Goal: Task Accomplishment & Management: Manage account settings

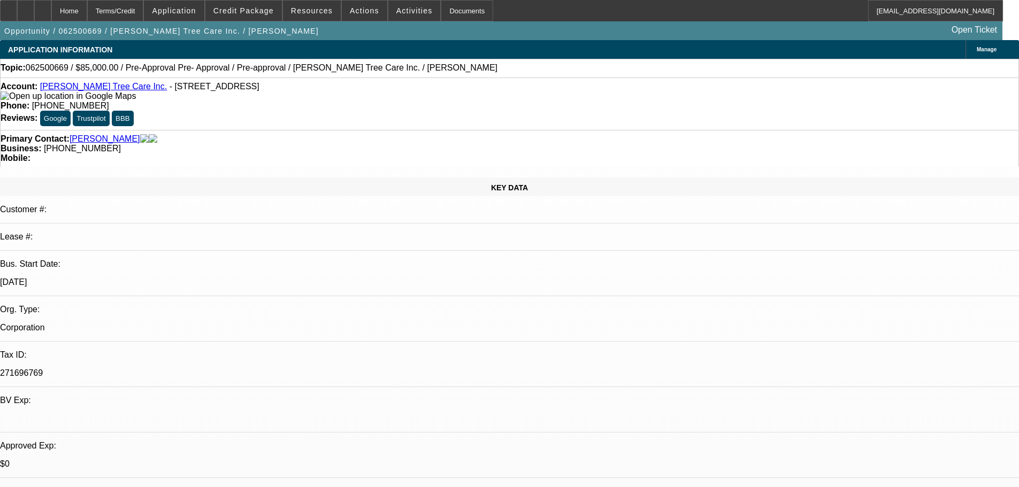
select select "0"
select select "0.1"
select select "5"
select select "0"
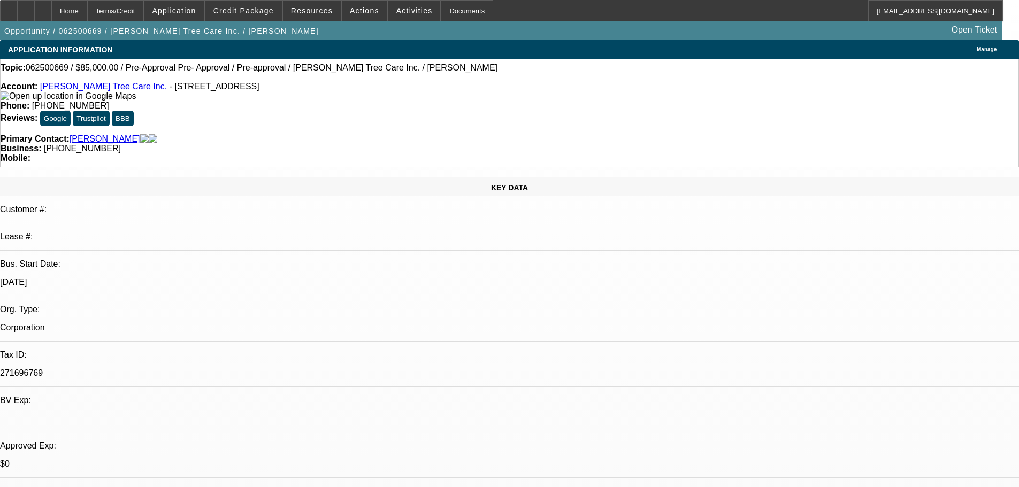
select select "0"
select select "0.1"
select select "5"
select select "0"
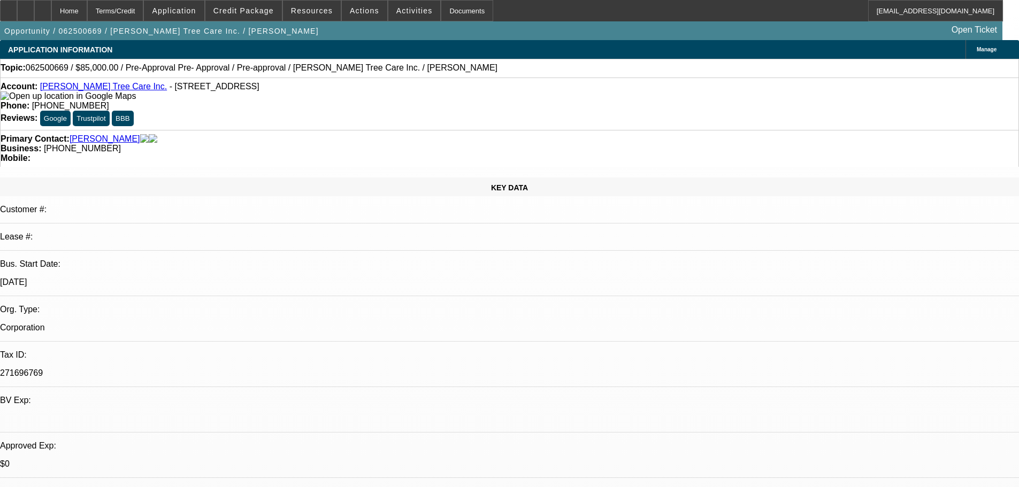
select select "0.1"
select select "5"
drag, startPoint x: 988, startPoint y: 391, endPoint x: 689, endPoint y: 360, distance: 300.6
copy div "8/22 resent him a freightliner to test waters, see if he follows up, cb tues---…"
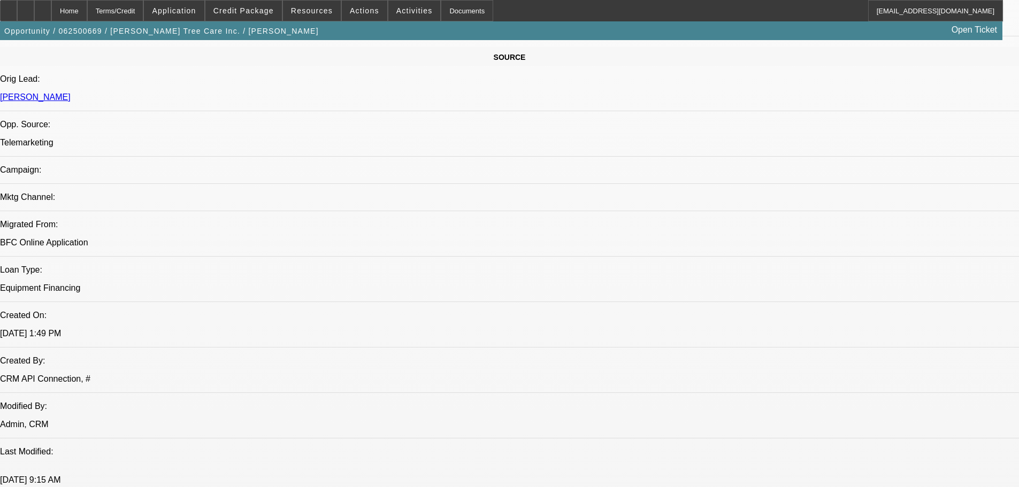
drag, startPoint x: 492, startPoint y: 473, endPoint x: 488, endPoint y: 512, distance: 39.2
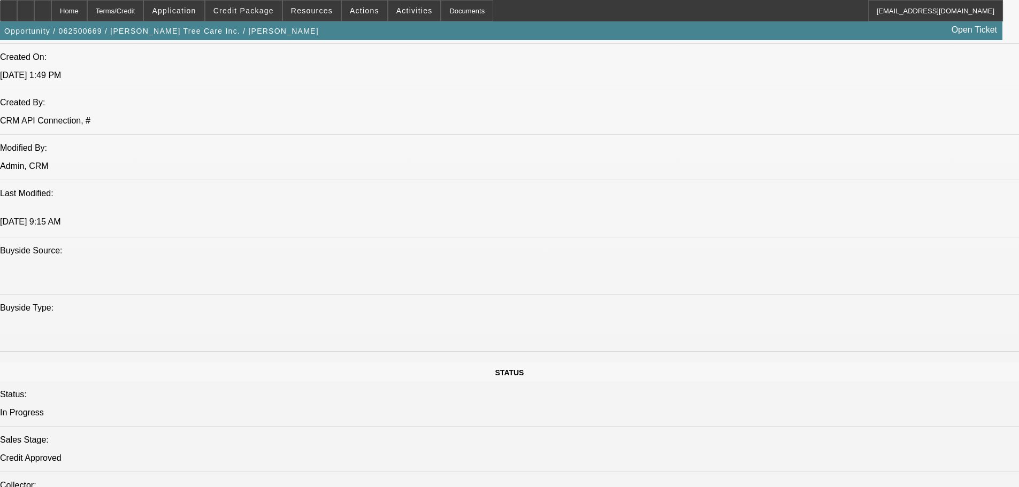
scroll to position [0, 0]
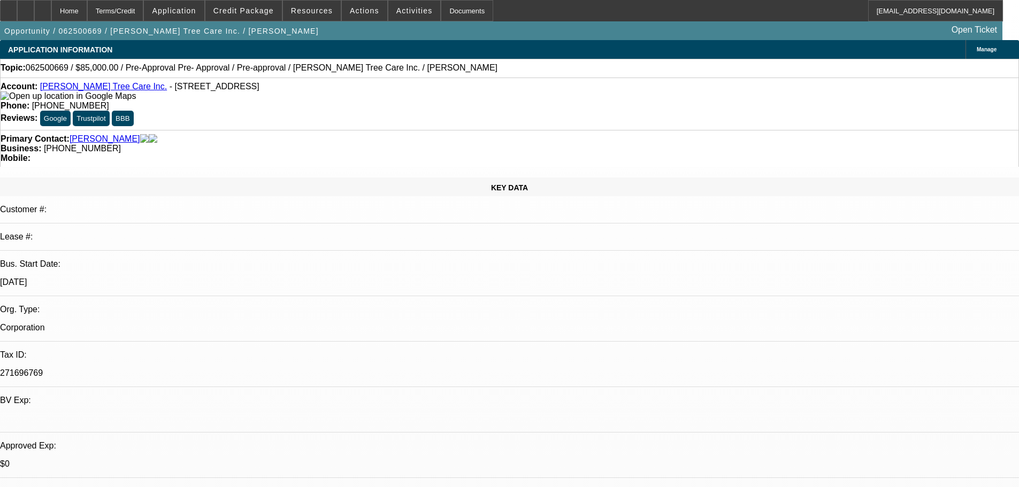
drag, startPoint x: 413, startPoint y: 162, endPoint x: 397, endPoint y: 32, distance: 131.0
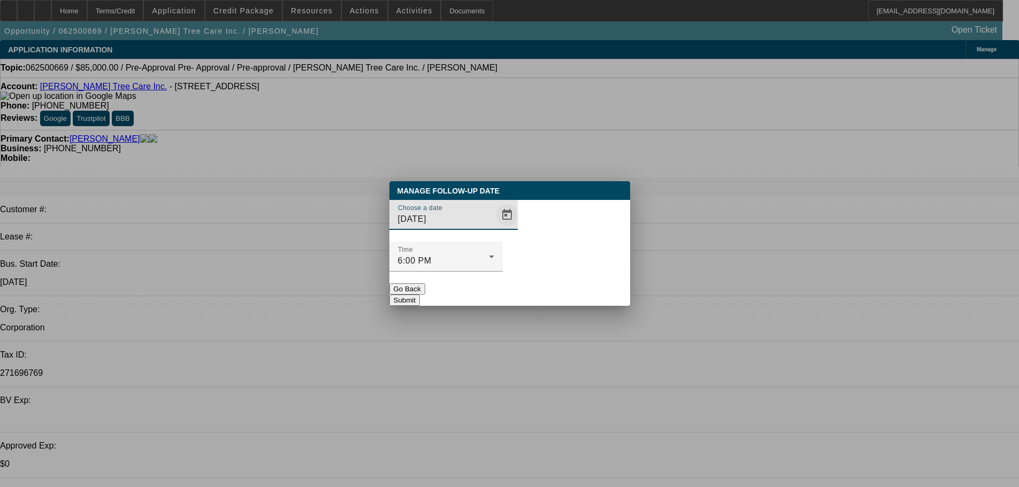
click at [494, 228] on span "Open calendar" at bounding box center [507, 215] width 26 height 26
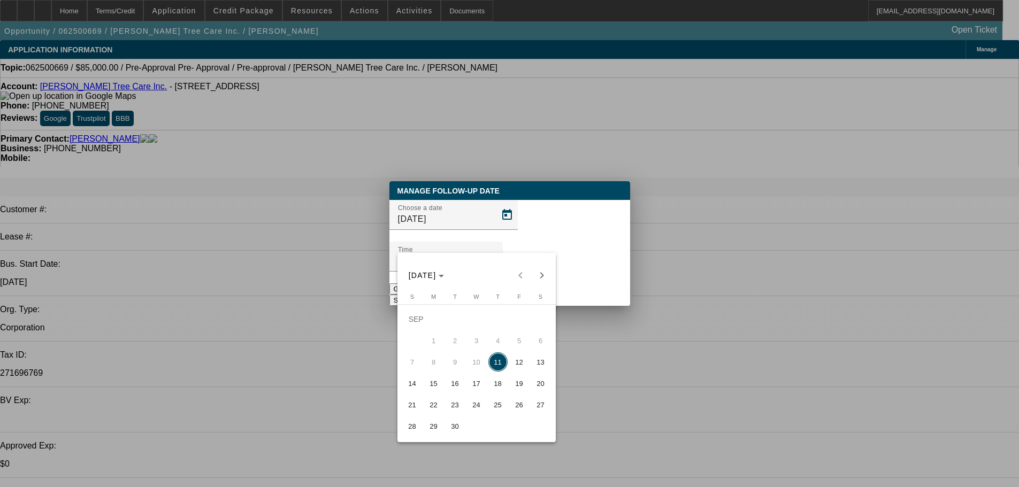
click at [455, 387] on span "16" at bounding box center [455, 383] width 19 height 19
type input "9/16/2025"
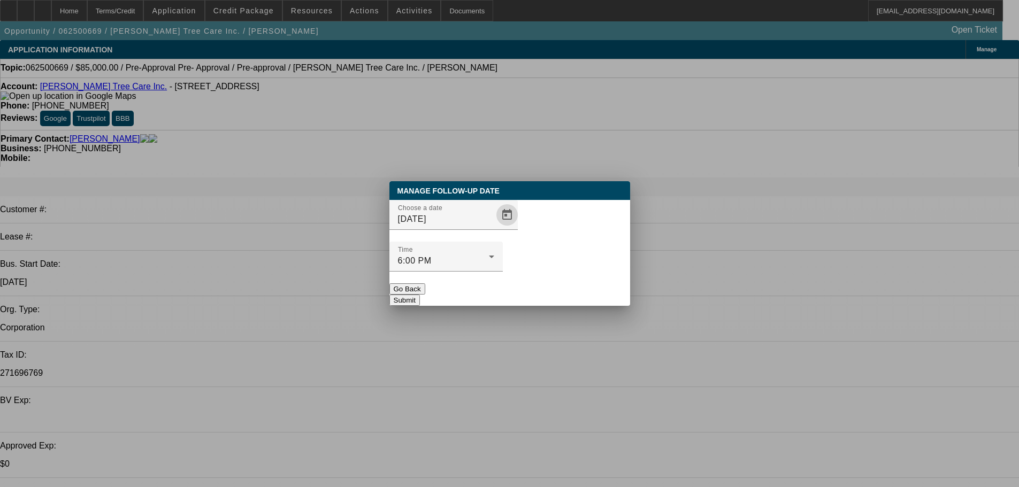
click at [420, 295] on button "Submit" at bounding box center [404, 300] width 30 height 11
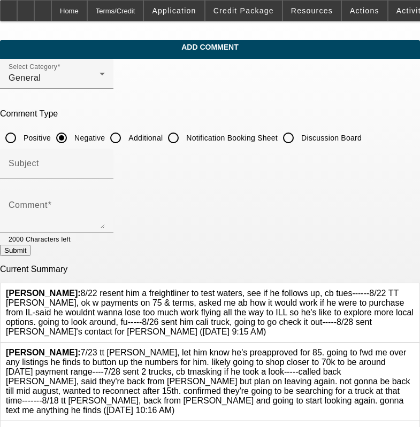
click at [299, 141] on input "Discussion Board" at bounding box center [288, 137] width 21 height 21
radio input "true"
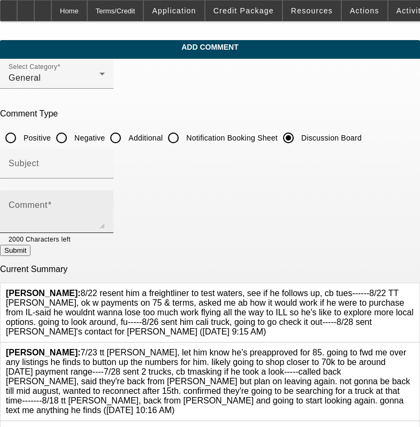
click at [105, 203] on div "Comment" at bounding box center [57, 211] width 96 height 43
paste textarea "8/22 resent him a freightliner to test waters, see if he follows up, cb tues---…"
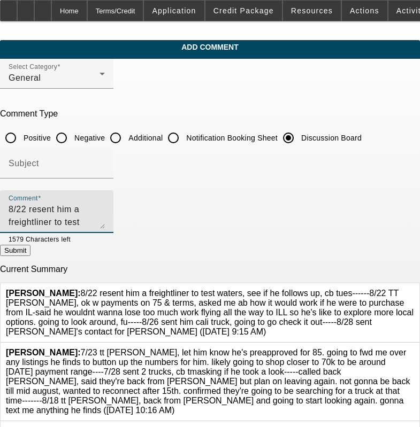
scroll to position [23, 0]
click at [414, 289] on div at bounding box center [414, 313] width 0 height 48
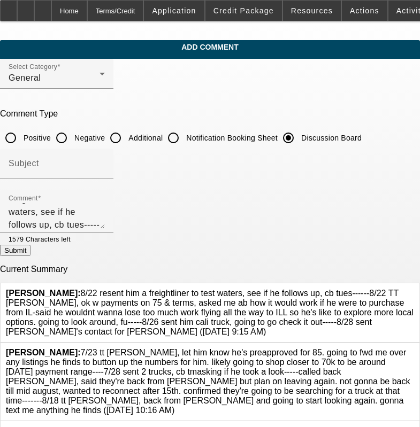
click at [414, 289] on div at bounding box center [414, 313] width 0 height 48
click at [414, 289] on icon at bounding box center [414, 289] width 0 height 0
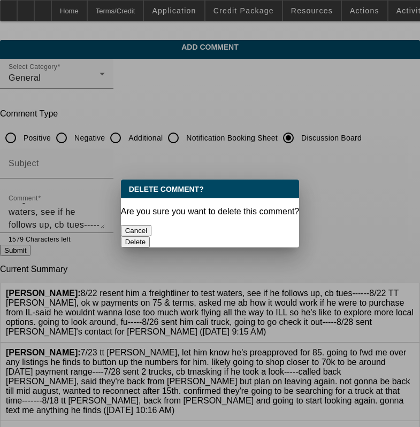
click at [150, 236] on button "Delete" at bounding box center [135, 241] width 29 height 11
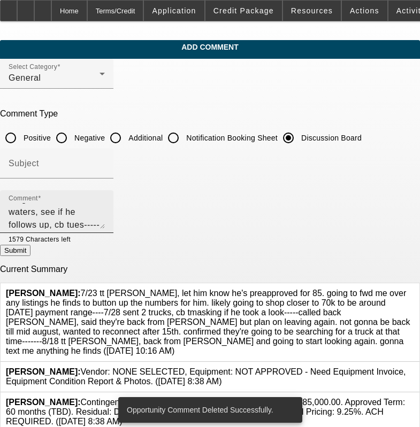
click at [105, 223] on textarea "8/22 resent him a freightliner to test waters, see if he follows up, cb tues---…" at bounding box center [57, 216] width 96 height 26
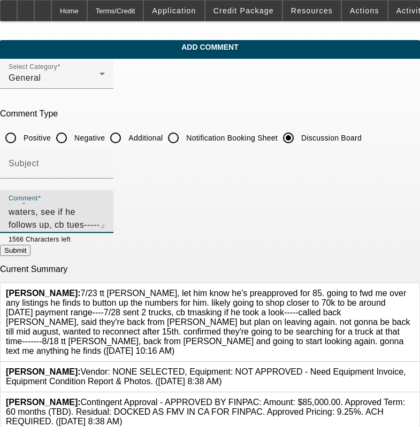
type textarea "8/22 resent him a freightliner to test waters, see if he follows up, cb tues---…"
click at [30, 256] on button "Submit" at bounding box center [15, 250] width 30 height 11
radio input "true"
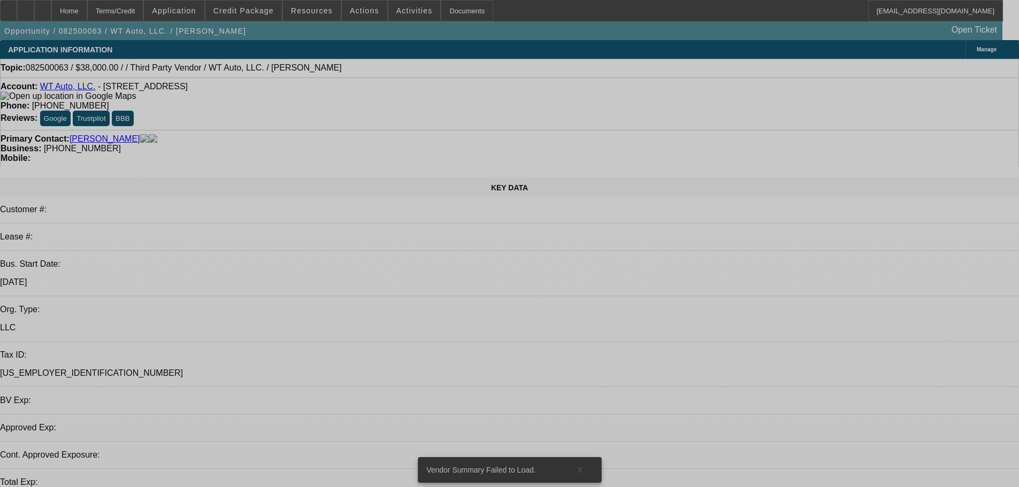
select select "0"
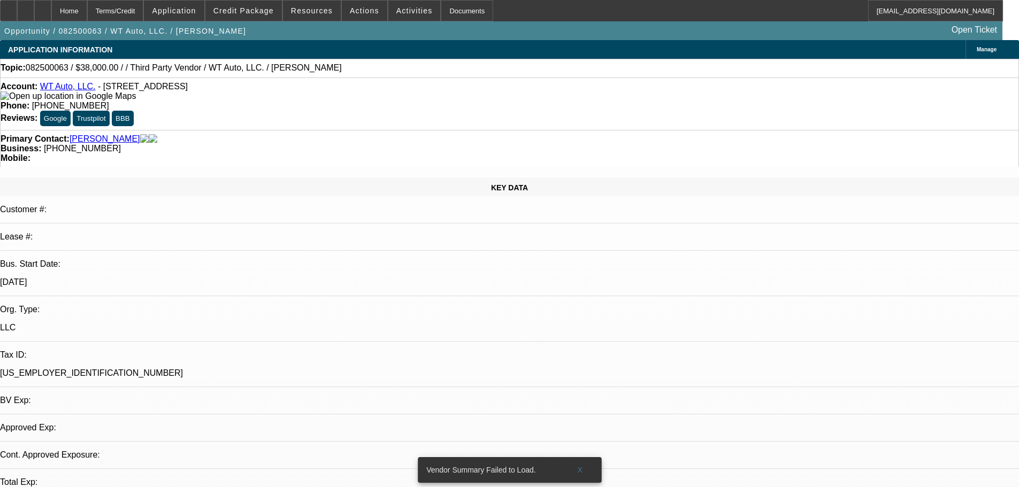
select select "0"
select select "6"
click at [581, 466] on span "X" at bounding box center [580, 470] width 6 height 9
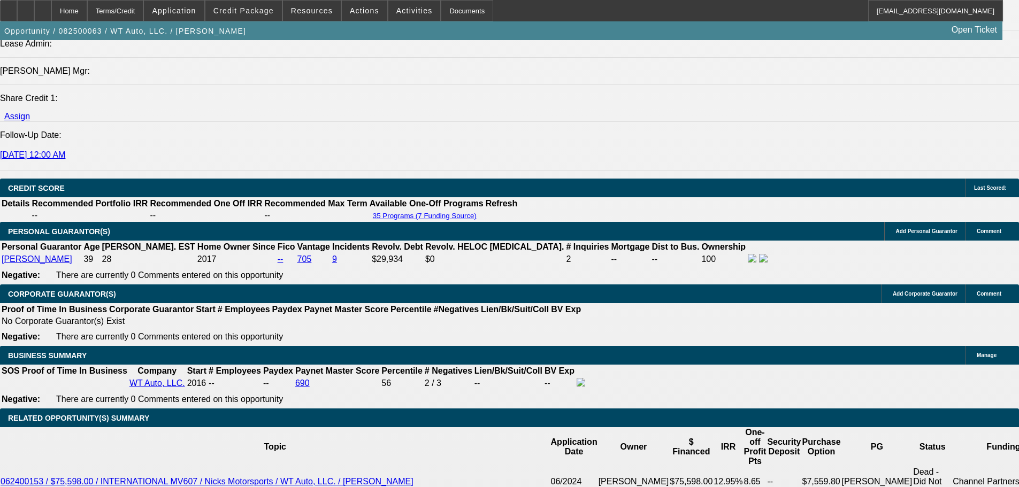
drag, startPoint x: 387, startPoint y: 211, endPoint x: 388, endPoint y: 284, distance: 73.3
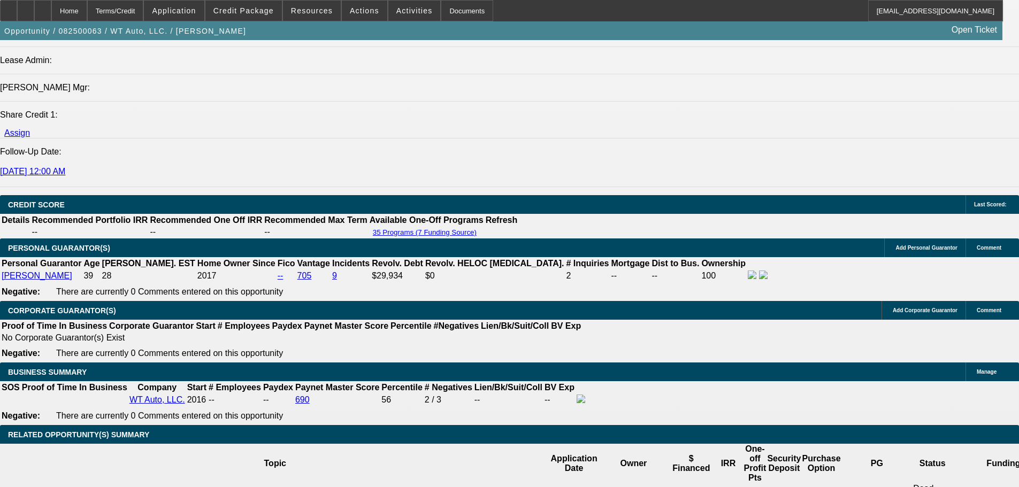
drag, startPoint x: 443, startPoint y: 324, endPoint x: 436, endPoint y: 257, distance: 67.2
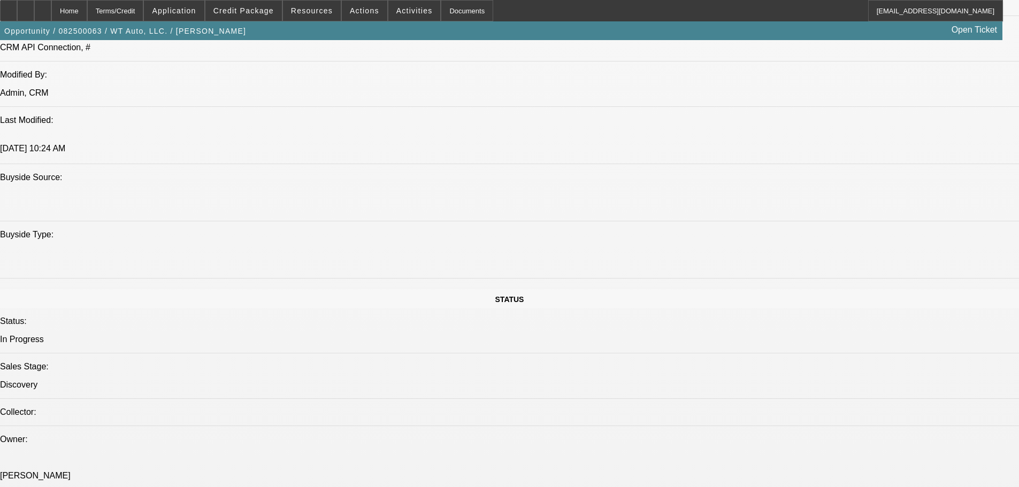
scroll to position [0, 0]
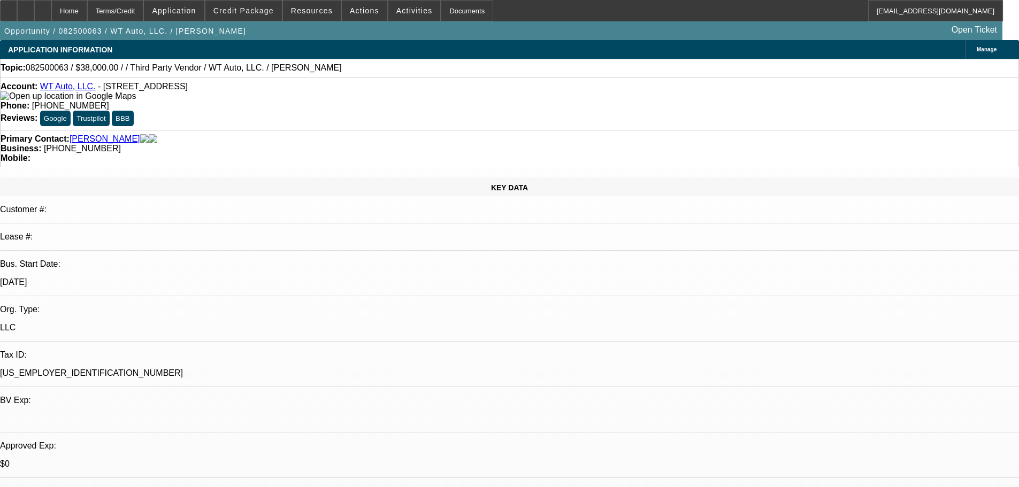
drag, startPoint x: 410, startPoint y: 150, endPoint x: 408, endPoint y: 95, distance: 55.1
drag, startPoint x: 427, startPoint y: 119, endPoint x: 388, endPoint y: 119, distance: 39.6
click at [121, 144] on span "(203) 206-2111" at bounding box center [82, 148] width 77 height 9
click at [439, 130] on div "Primary Contact: Sousa, William Business: (203) 206-2111 Mobile:" at bounding box center [509, 148] width 1019 height 37
drag, startPoint x: 436, startPoint y: 116, endPoint x: 384, endPoint y: 118, distance: 52.4
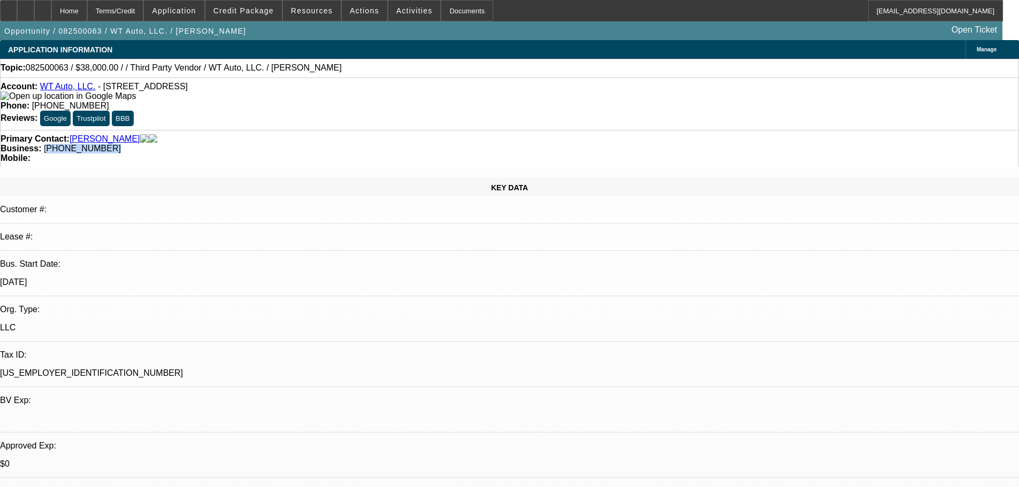
click at [384, 144] on div "Business: (203) 206-2111" at bounding box center [510, 149] width 1018 height 10
click at [121, 144] on span "(203) 206-2111" at bounding box center [82, 148] width 77 height 9
drag, startPoint x: 382, startPoint y: 119, endPoint x: 437, endPoint y: 117, distance: 55.1
click at [437, 144] on div "Business: (203) 206-2111" at bounding box center [510, 149] width 1018 height 10
copy span "(203) 206-2111"
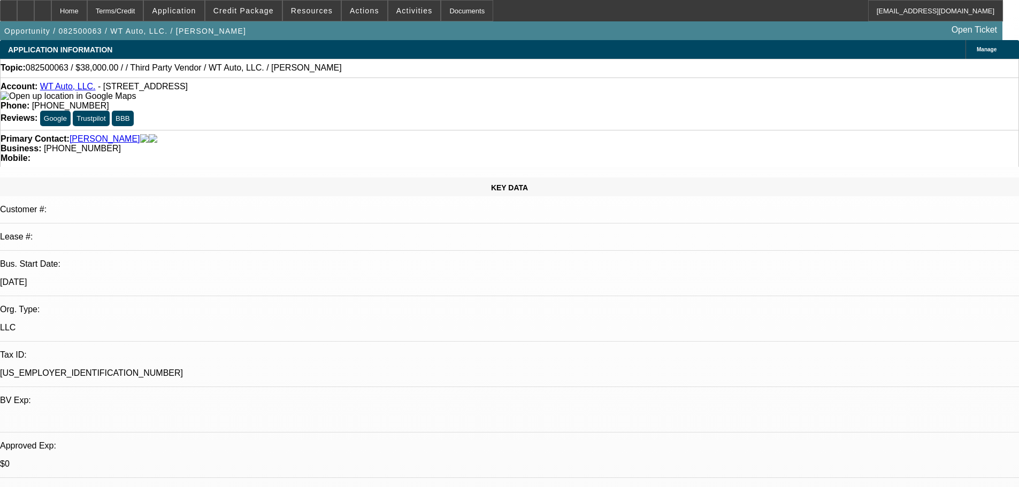
drag, startPoint x: 265, startPoint y: 182, endPoint x: 218, endPoint y: 182, distance: 47.1
drag, startPoint x: 928, startPoint y: 360, endPoint x: 689, endPoint y: 328, distance: 240.2
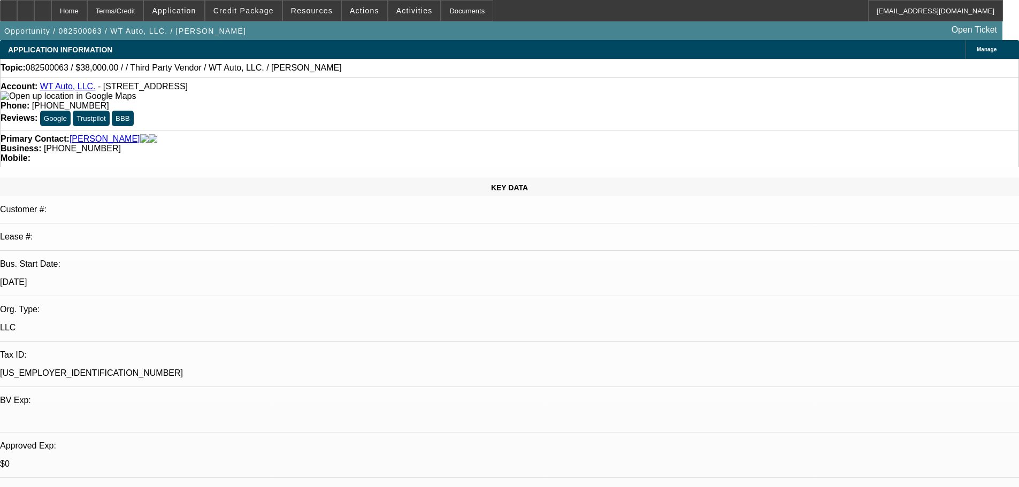
copy div "8/20 TT will, just got back from vacation [DATE]. Let me know that the truck so…"
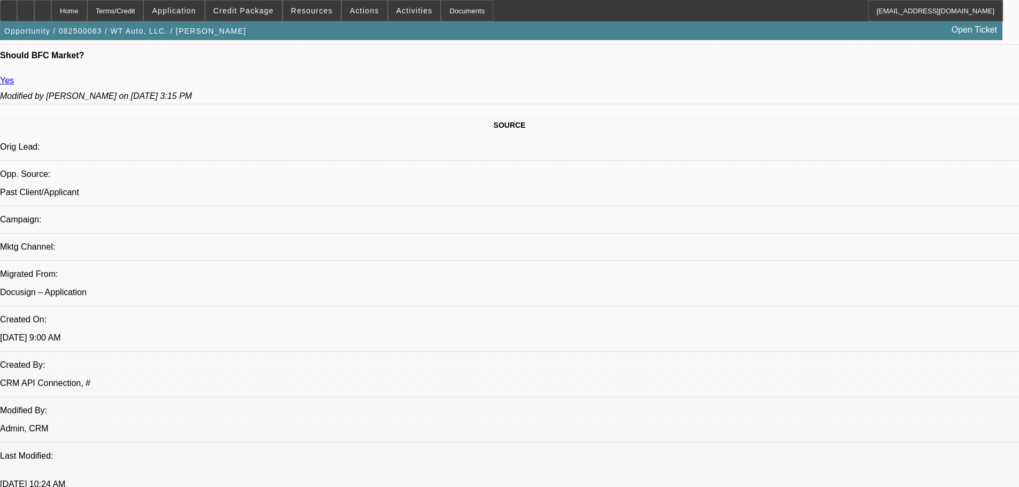
drag, startPoint x: 599, startPoint y: 308, endPoint x: 638, endPoint y: 512, distance: 207.9
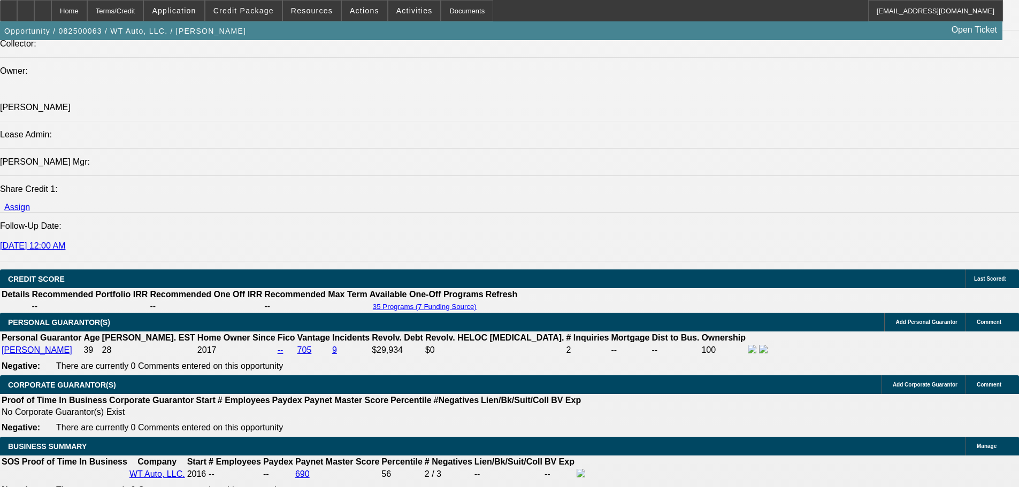
scroll to position [1099, 0]
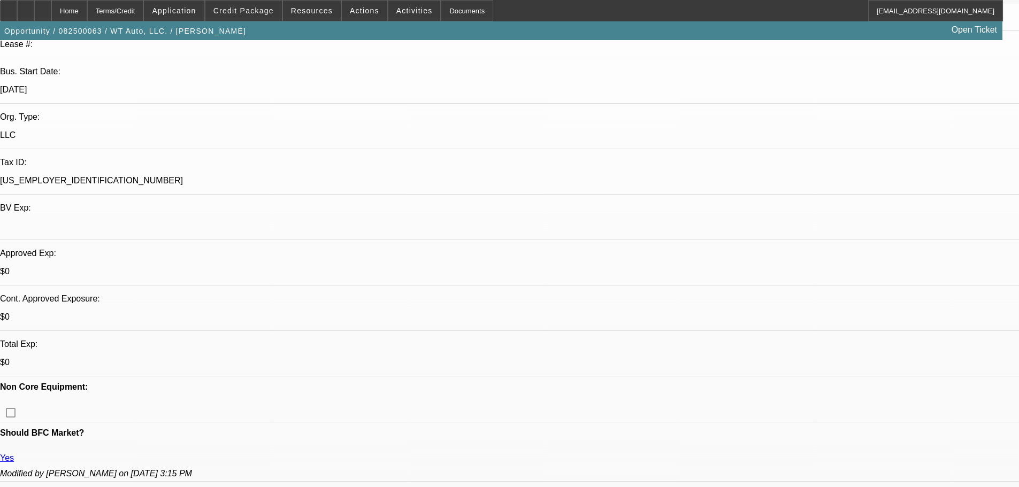
drag, startPoint x: 519, startPoint y: 384, endPoint x: 535, endPoint y: 75, distance: 309.6
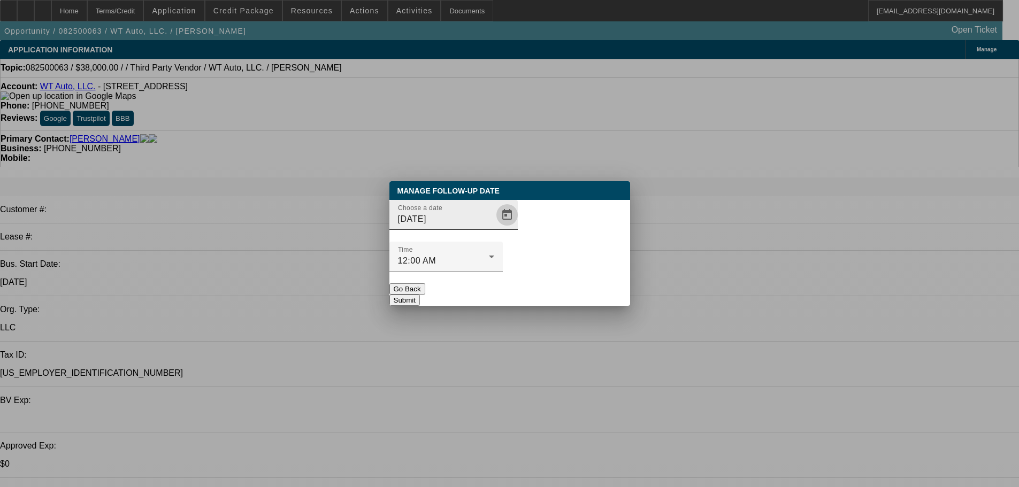
click at [494, 228] on span "Open calendar" at bounding box center [507, 215] width 26 height 26
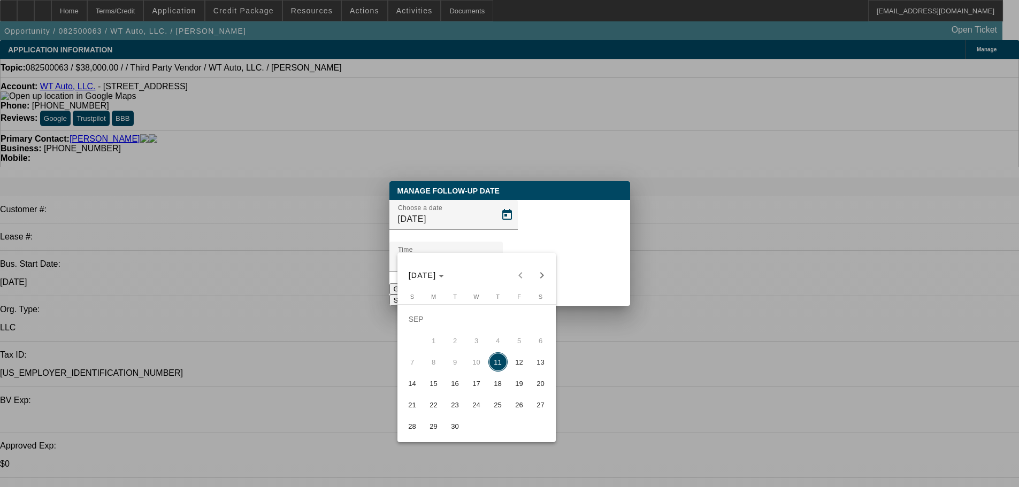
drag, startPoint x: 499, startPoint y: 389, endPoint x: 519, endPoint y: 323, distance: 68.7
click at [500, 389] on span "18" at bounding box center [497, 383] width 19 height 19
type input "9/18/2025"
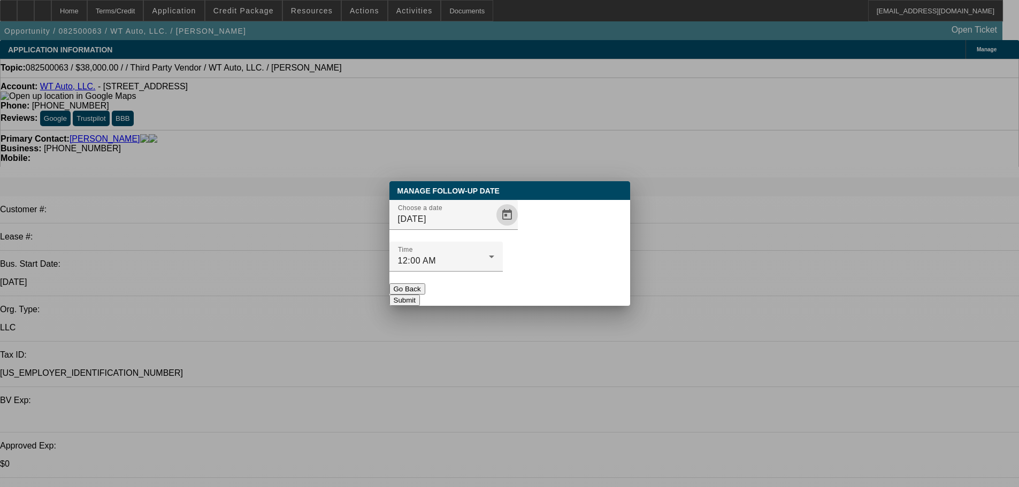
drag, startPoint x: 532, startPoint y: 273, endPoint x: 519, endPoint y: 319, distance: 47.4
click at [420, 295] on button "Submit" at bounding box center [404, 300] width 30 height 11
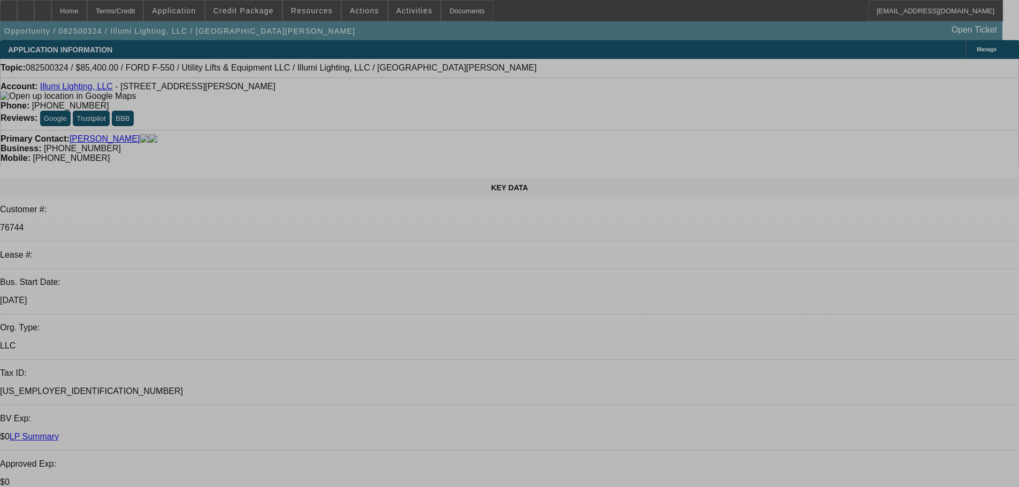
select select "0"
select select "3"
select select "0"
select select "6"
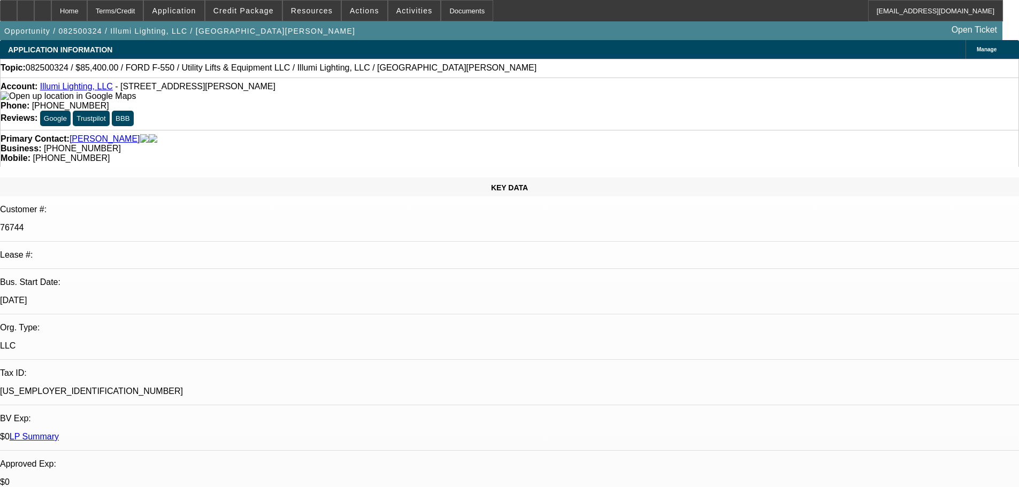
select select "0"
select select "3"
select select "0"
select select "6"
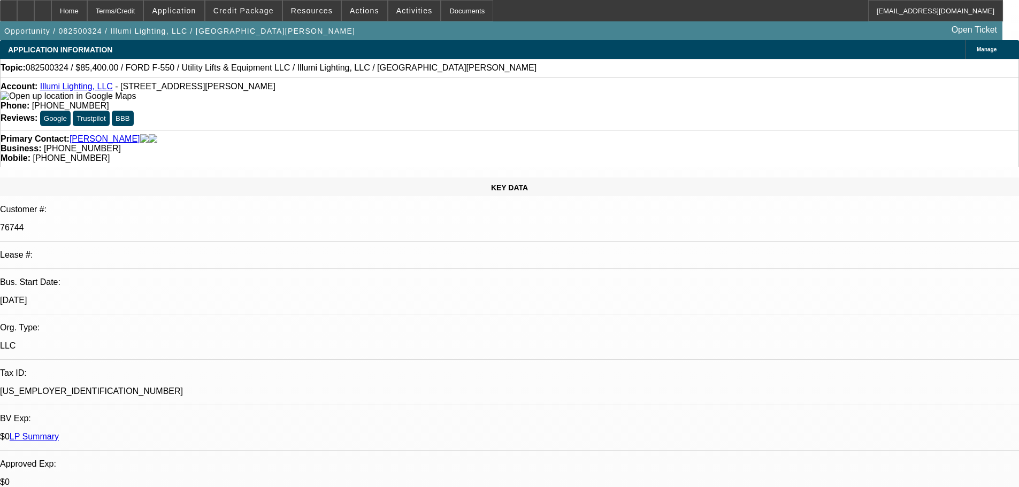
select select "0"
select select "3"
select select "0"
select select "6"
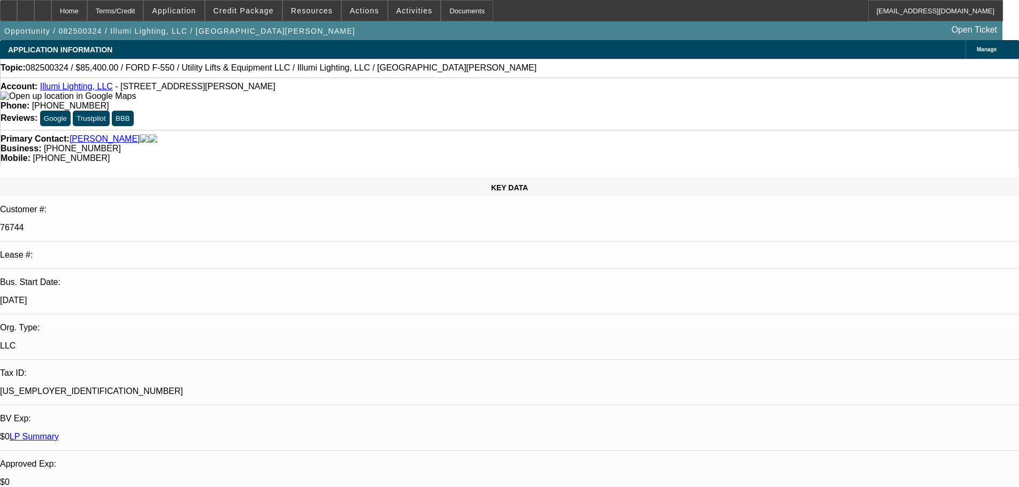
select select "0"
select select "3"
select select "0"
select select "6"
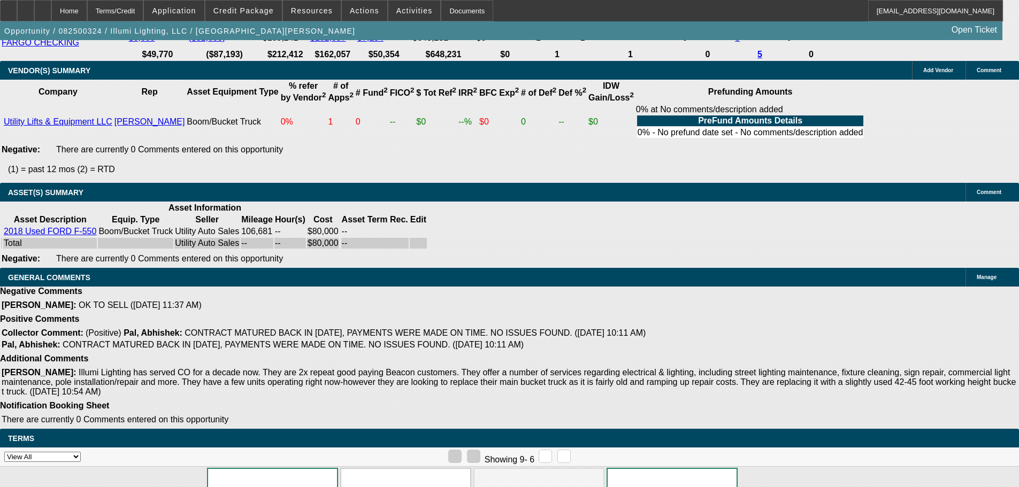
drag, startPoint x: 496, startPoint y: 406, endPoint x: 520, endPoint y: 430, distance: 34.0
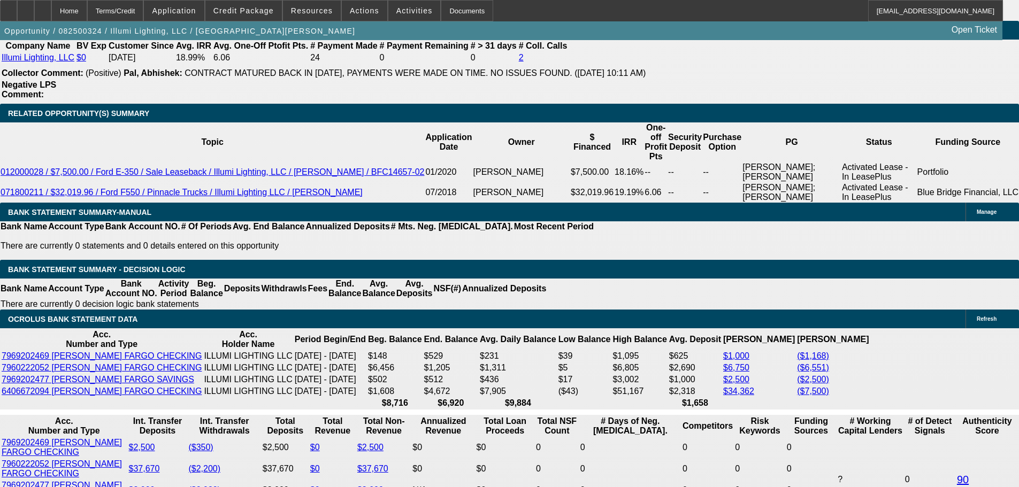
drag, startPoint x: 572, startPoint y: 183, endPoint x: 572, endPoint y: 121, distance: 62.6
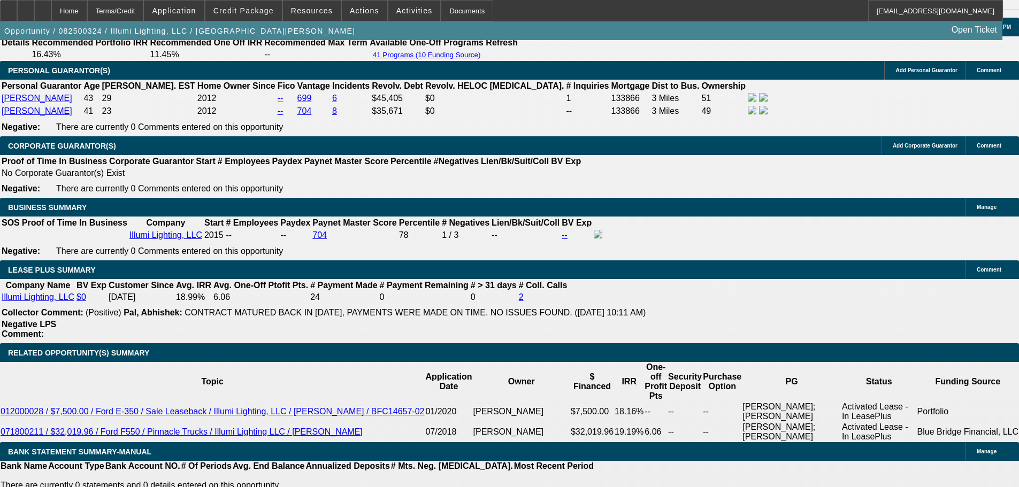
scroll to position [430, 0]
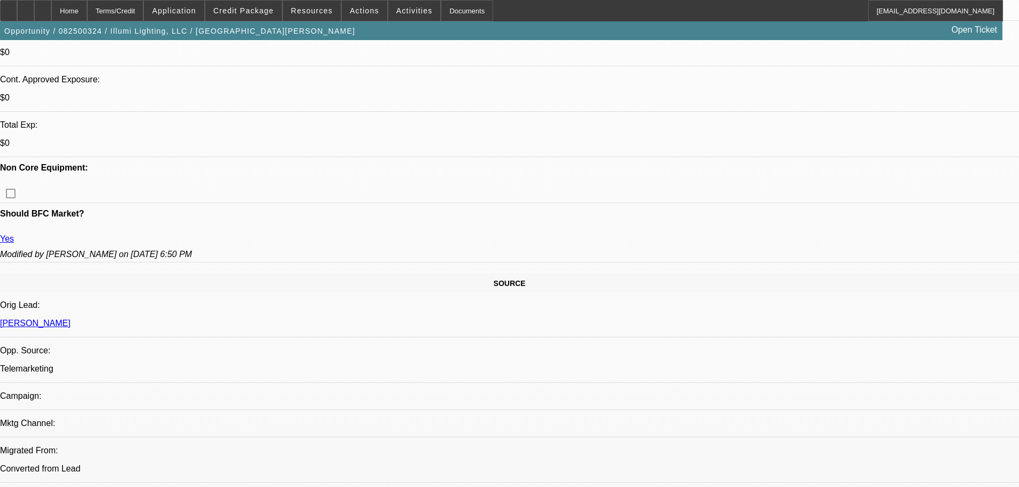
drag, startPoint x: 568, startPoint y: 151, endPoint x: 566, endPoint y: 141, distance: 10.8
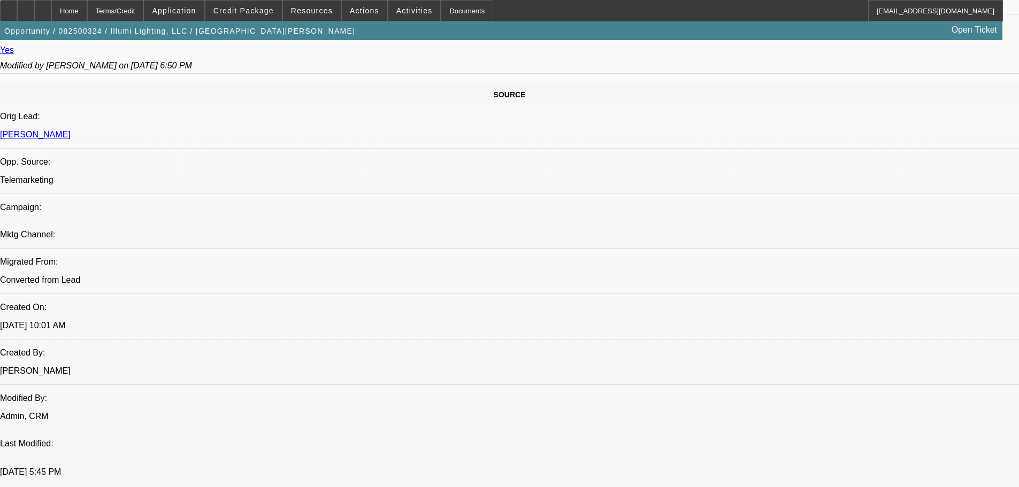
drag, startPoint x: 603, startPoint y: 267, endPoint x: 597, endPoint y: 411, distance: 144.0
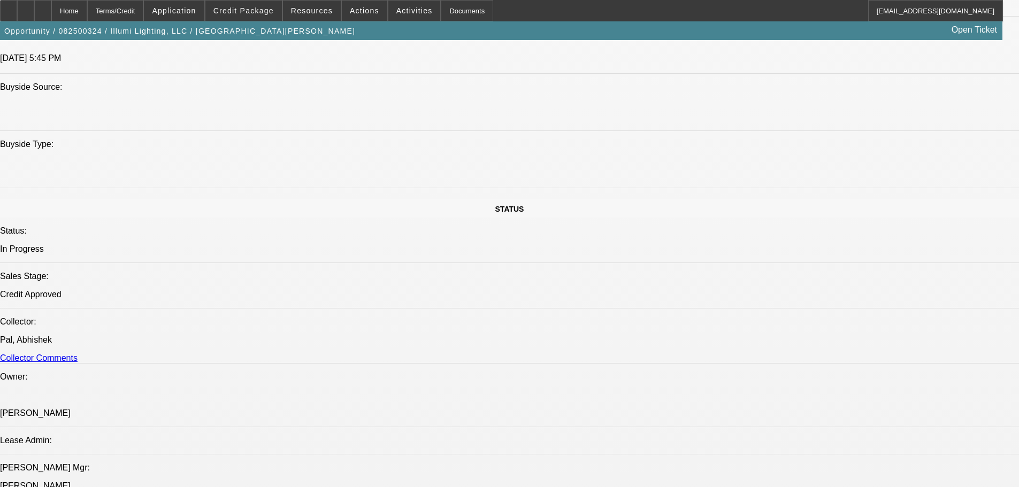
drag, startPoint x: 597, startPoint y: 308, endPoint x: 603, endPoint y: 375, distance: 67.7
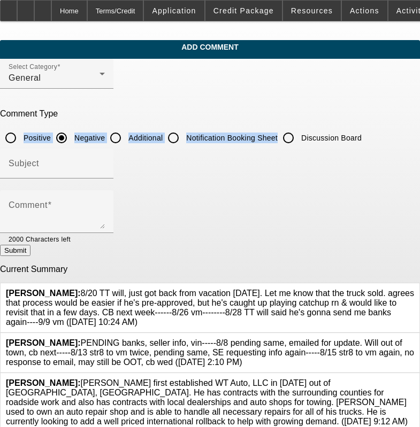
click at [322, 125] on div "Comment Type Positive Negative Additional Notification Booking Sheet Discussion…" at bounding box center [210, 129] width 420 height 40
click at [299, 139] on input "Discussion Board" at bounding box center [288, 137] width 21 height 21
radio input "true"
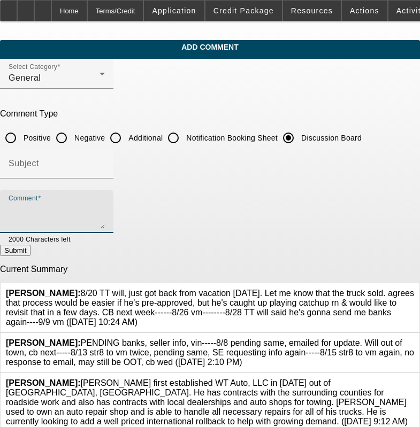
click at [105, 205] on textarea "Comment" at bounding box center [57, 216] width 96 height 26
paste textarea "8/20 TT will, just got back from vacation today. Let me know that the truck sol…"
type textarea "8/20 TT will, just got back from vacation today. Let me know that the truck sol…"
click at [332, 265] on div "Current Summary Flores, Brian: 8/20 TT will, just got back from vacation today.…" at bounding box center [210, 359] width 420 height 189
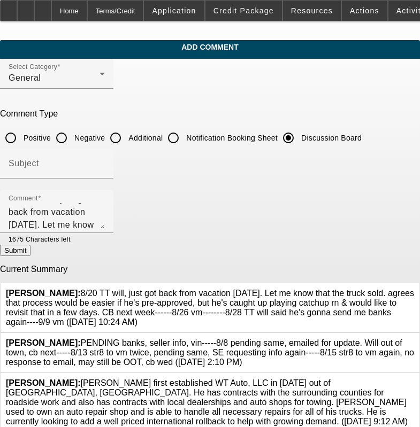
click at [332, 265] on div "Current Summary Flores, Brian: 8/20 TT will, just got back from vacation today.…" at bounding box center [210, 359] width 420 height 189
drag, startPoint x: 336, startPoint y: 254, endPoint x: 339, endPoint y: 246, distance: 8.3
click at [30, 246] on button "Submit" at bounding box center [15, 250] width 30 height 11
radio input "true"
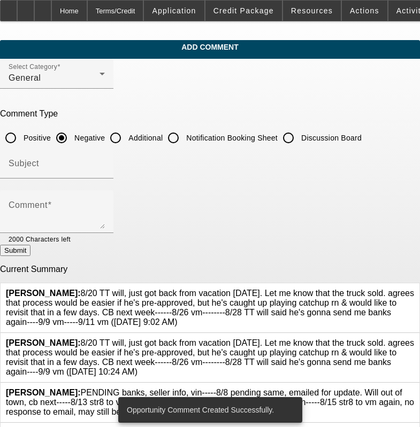
click at [414, 339] on icon at bounding box center [414, 339] width 0 height 0
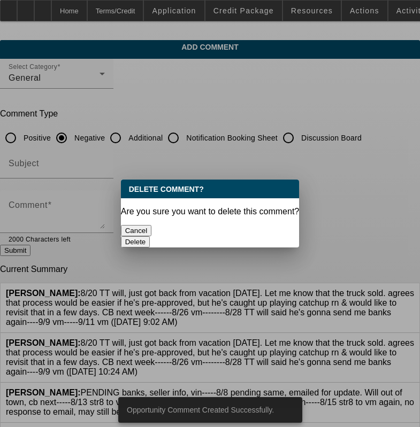
click at [150, 236] on button "Delete" at bounding box center [135, 241] width 29 height 11
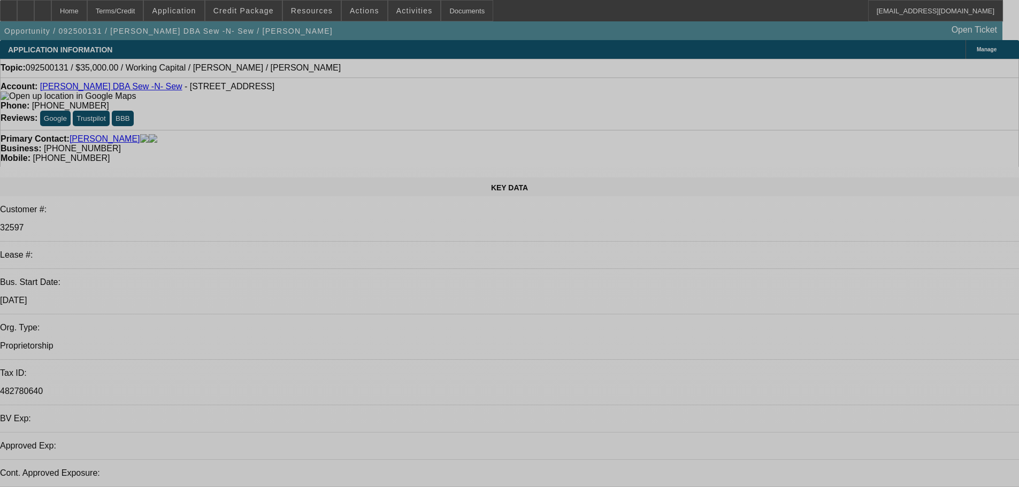
select select "0"
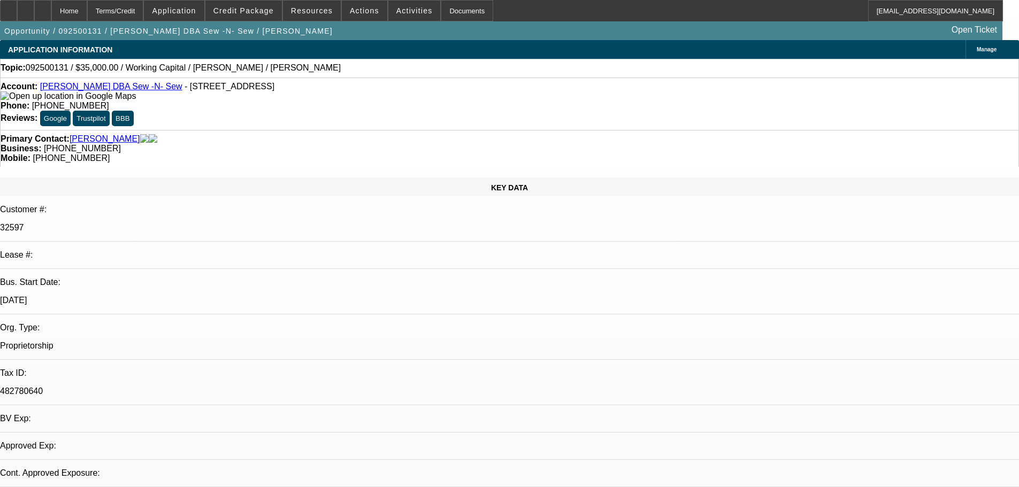
select select "0"
select select "2"
select select "0"
select select "6"
select select "0"
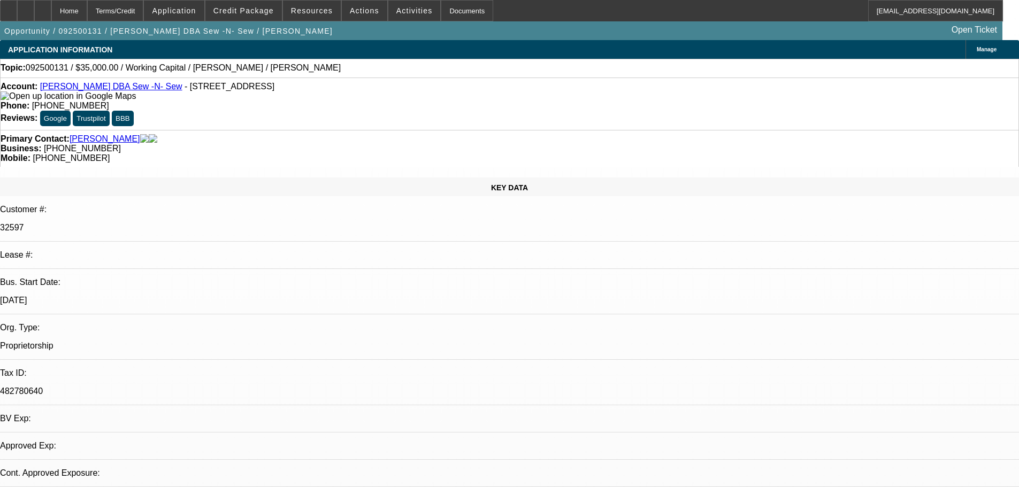
select select "0"
select select "2"
select select "0"
select select "6"
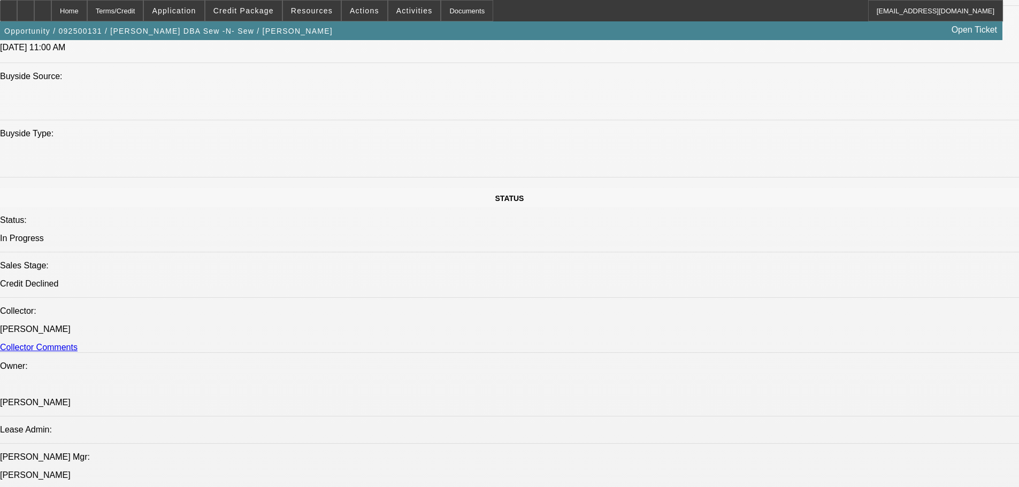
scroll to position [1070, 0]
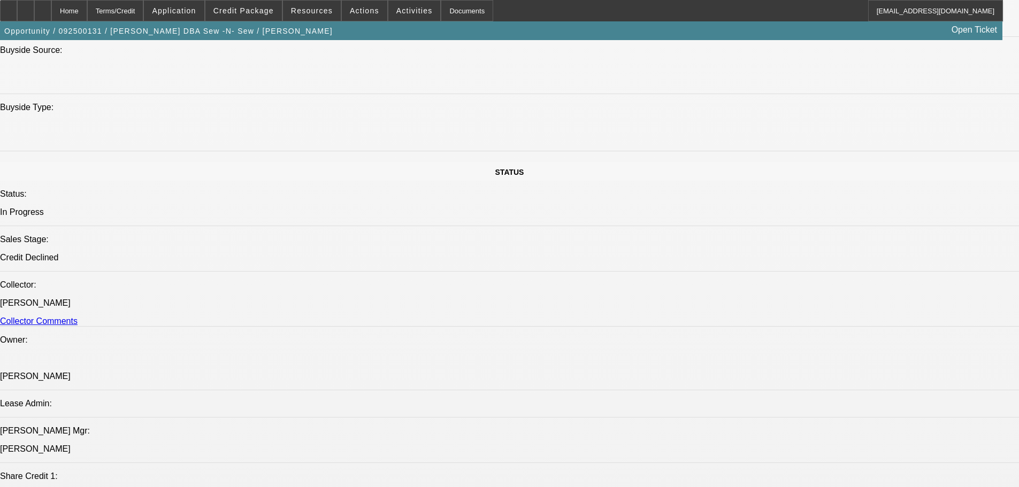
drag, startPoint x: 19, startPoint y: 335, endPoint x: 93, endPoint y: 398, distance: 96.4
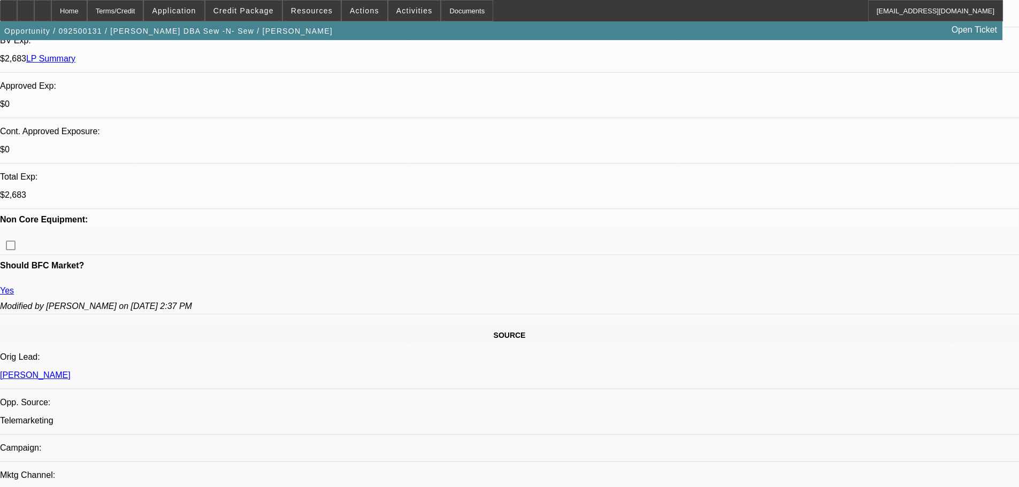
scroll to position [0, 0]
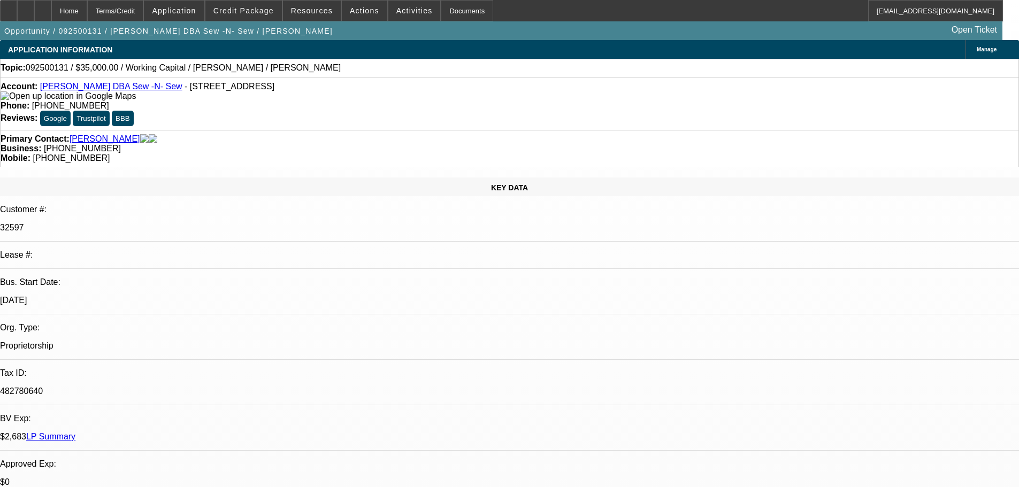
drag, startPoint x: 612, startPoint y: 231, endPoint x: 612, endPoint y: 183, distance: 47.6
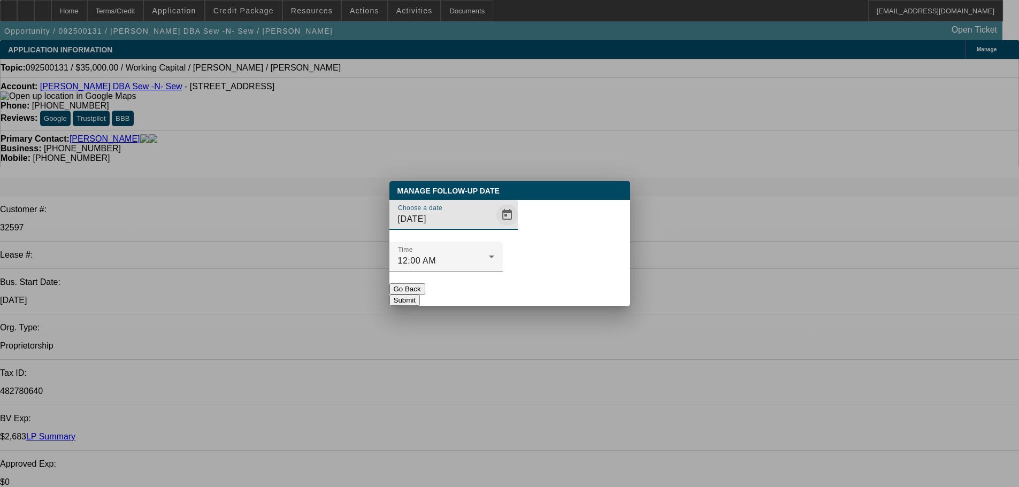
click at [494, 228] on span "Open calendar" at bounding box center [507, 215] width 26 height 26
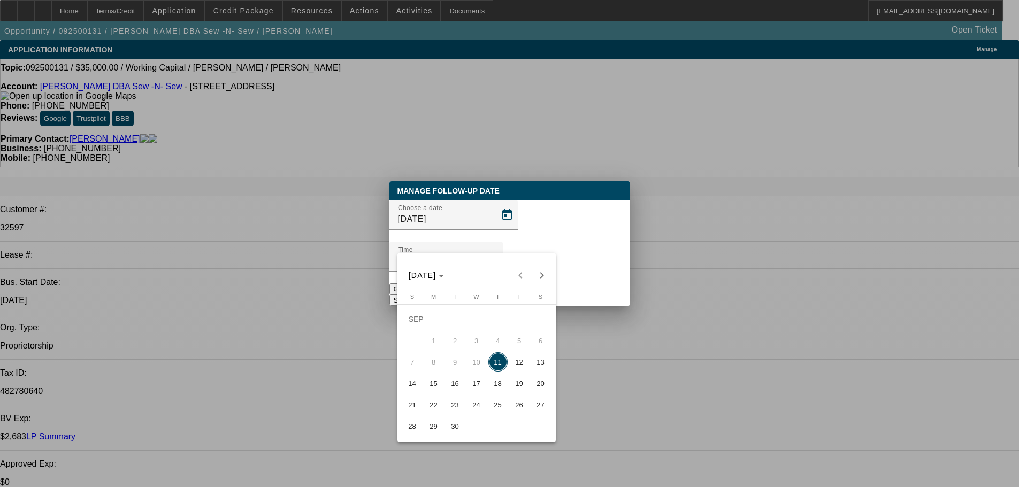
click at [615, 292] on div at bounding box center [509, 243] width 1019 height 487
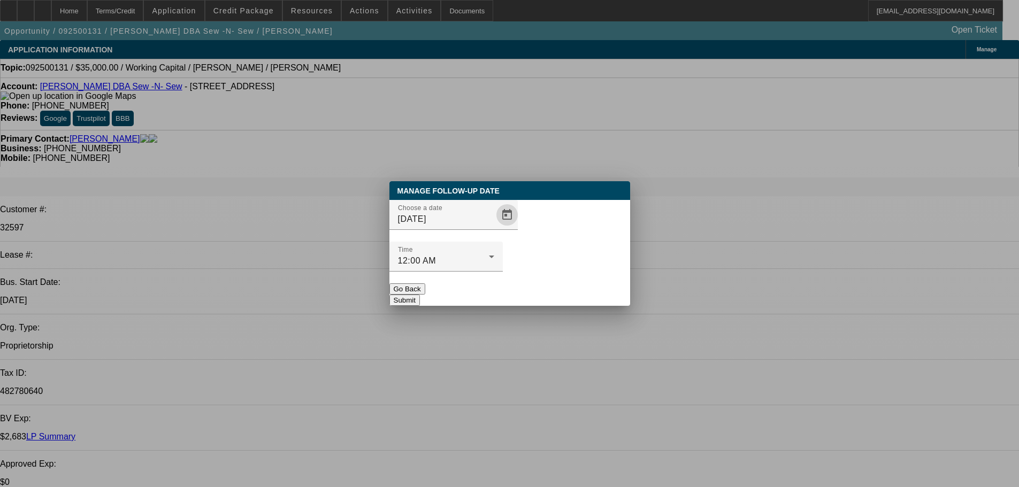
click at [425, 283] on button "Go Back" at bounding box center [407, 288] width 36 height 11
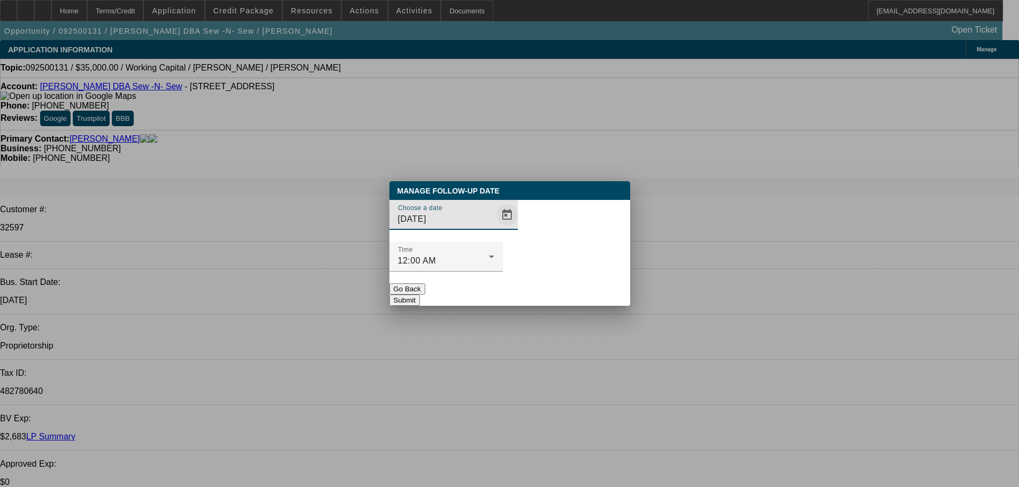
click at [495, 228] on span "Open calendar" at bounding box center [507, 215] width 26 height 26
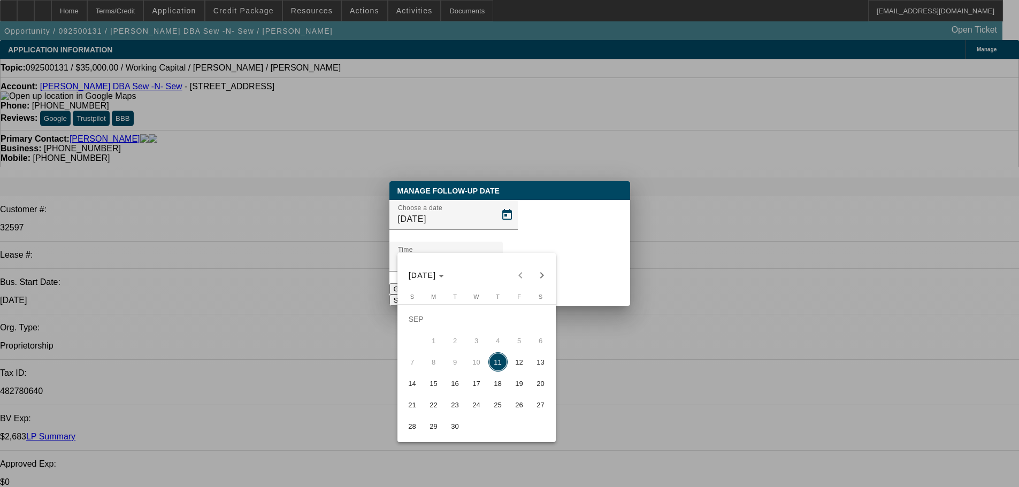
click at [474, 393] on span "17" at bounding box center [476, 383] width 19 height 19
type input "[DATE]"
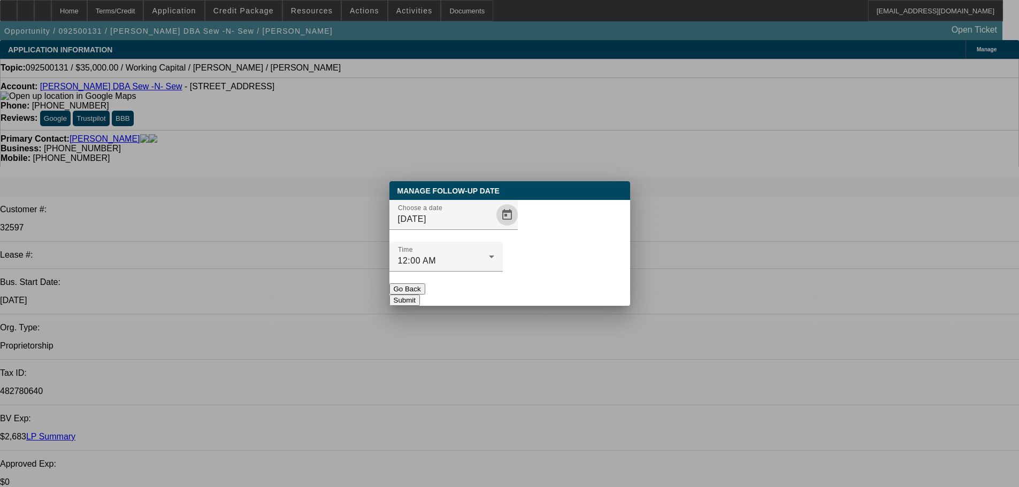
click at [420, 295] on button "Submit" at bounding box center [404, 300] width 30 height 11
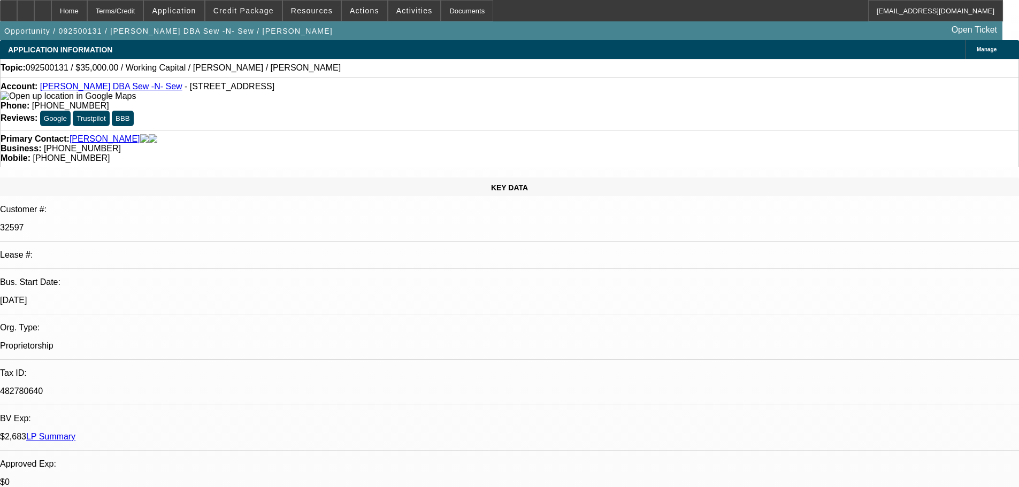
drag, startPoint x: 552, startPoint y: 323, endPoint x: 546, endPoint y: 314, distance: 10.4
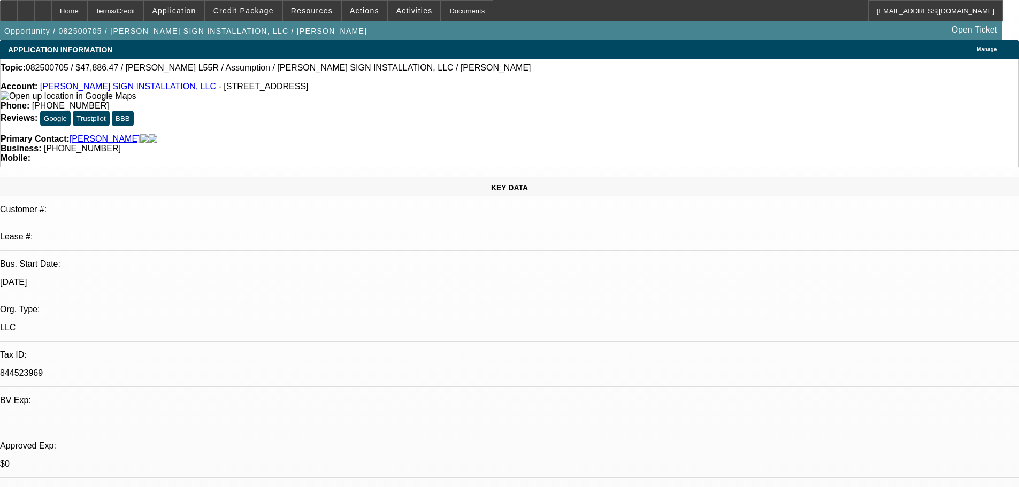
select select "0"
select select "2"
select select "0"
select select "6"
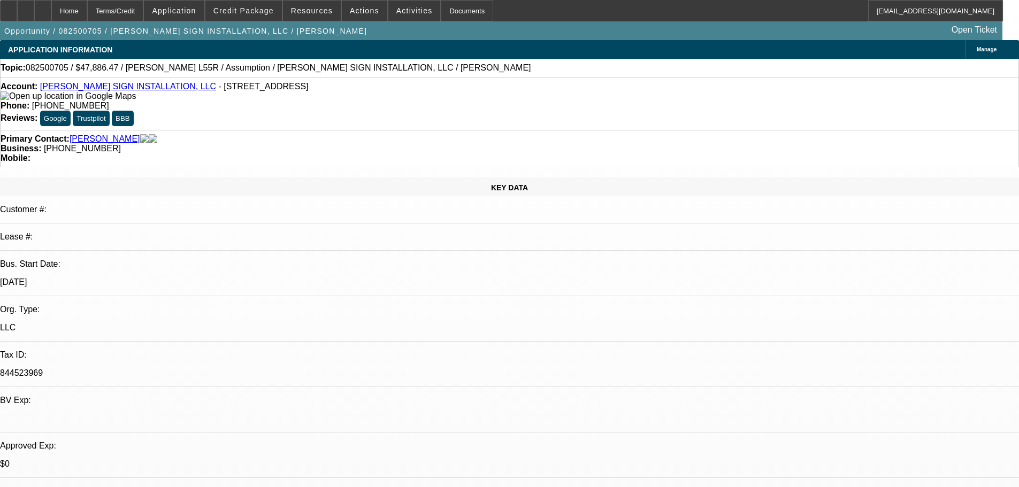
select select "0"
select select "2"
select select "0"
select select "6"
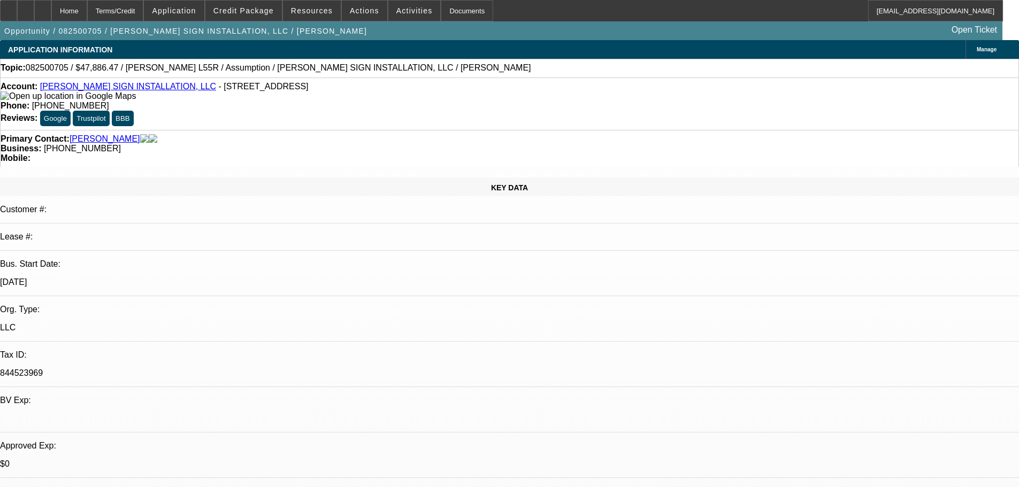
select select "0"
select select "2"
select select "0"
select select "6"
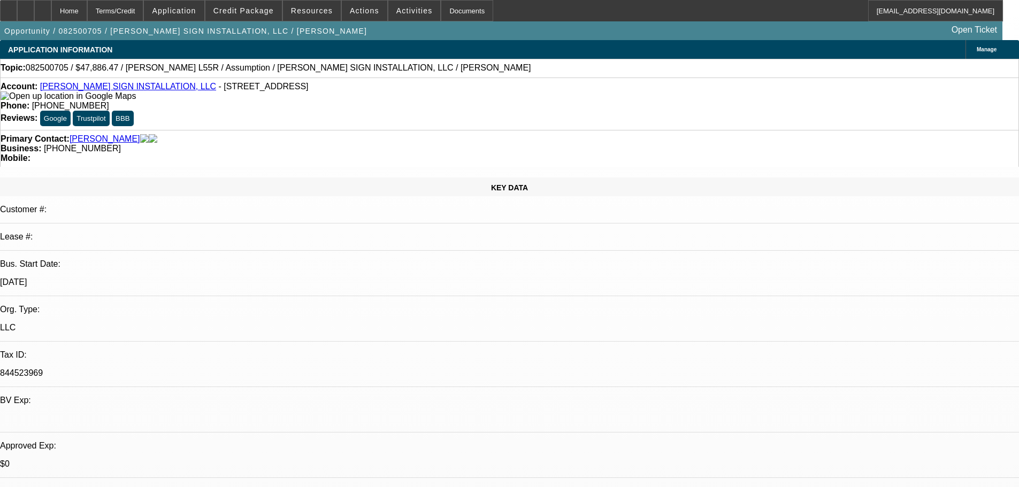
select select "0"
select select "2"
select select "0"
select select "6"
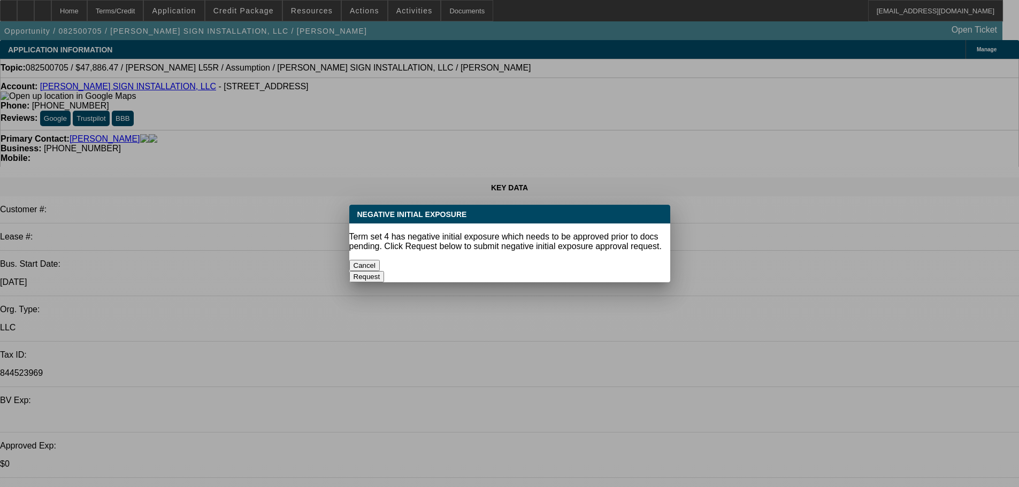
click at [380, 261] on button "Cancel" at bounding box center [364, 265] width 31 height 11
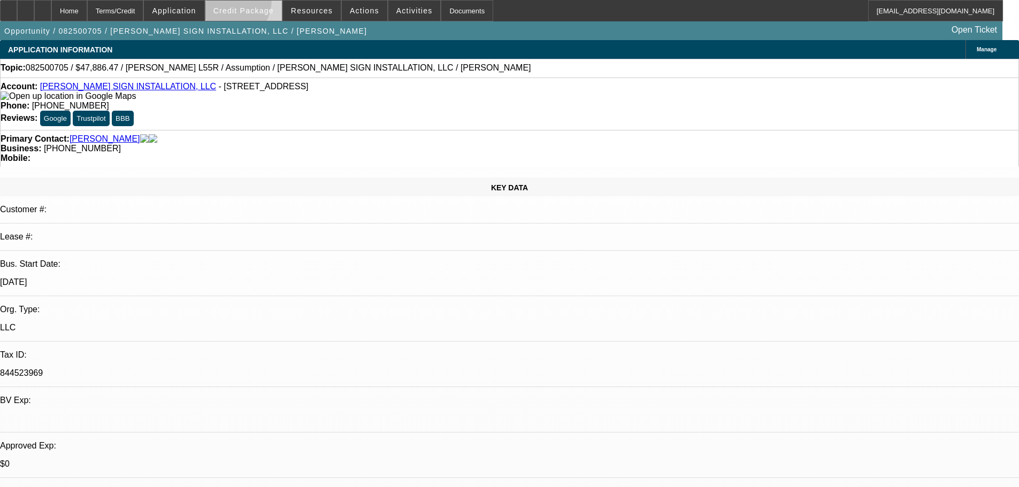
click at [240, 2] on span at bounding box center [243, 11] width 76 height 26
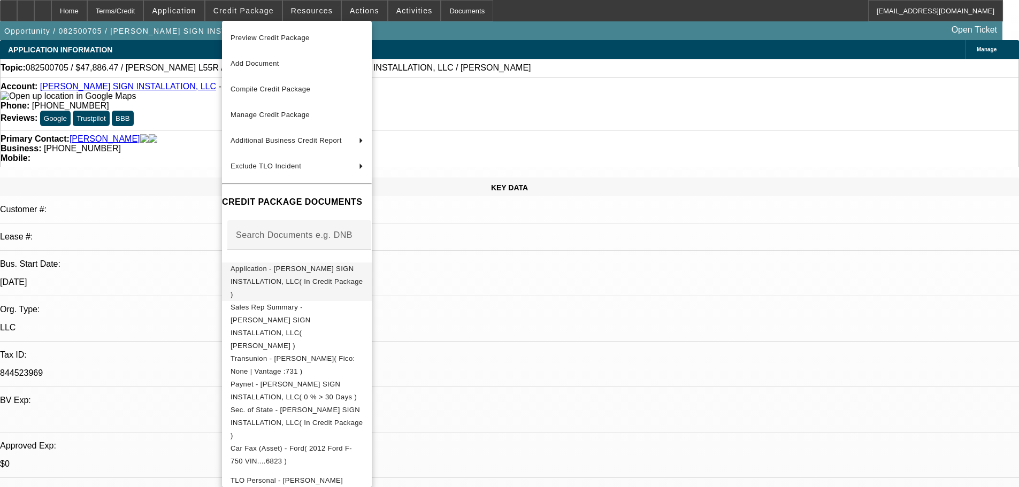
click at [370, 263] on button "Application - ROGERS SIGN INSTALLATION, LLC( In Credit Package )" at bounding box center [297, 282] width 150 height 39
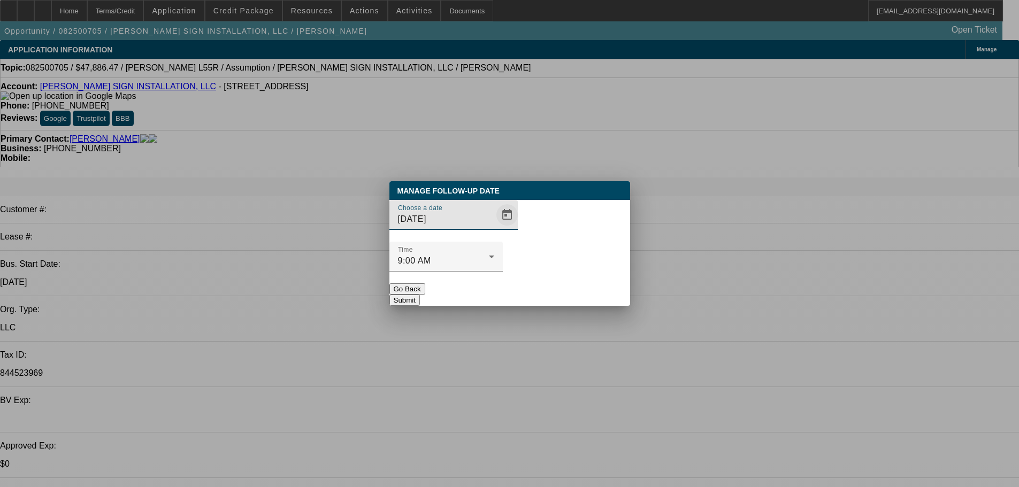
click at [494, 228] on span "Open calendar" at bounding box center [507, 215] width 26 height 26
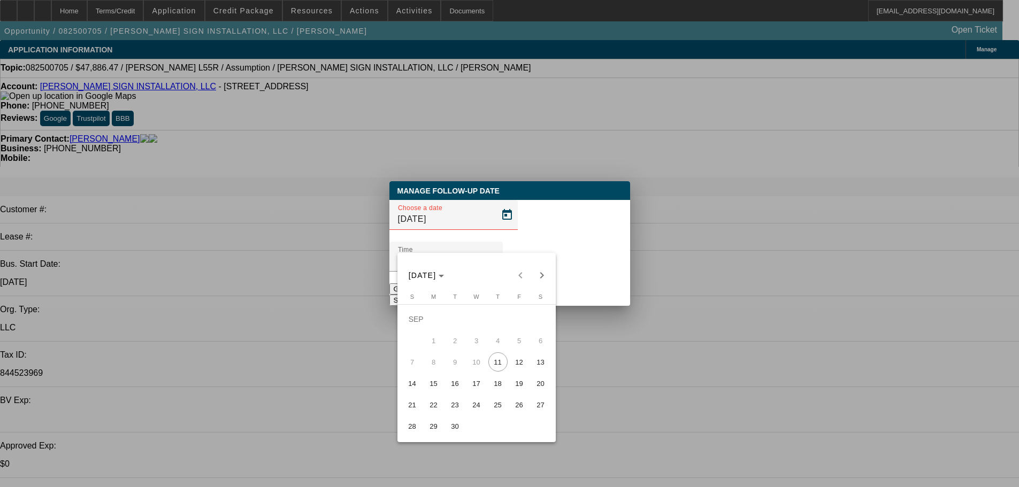
click at [433, 389] on span "15" at bounding box center [433, 383] width 19 height 19
type input "9/15/2025"
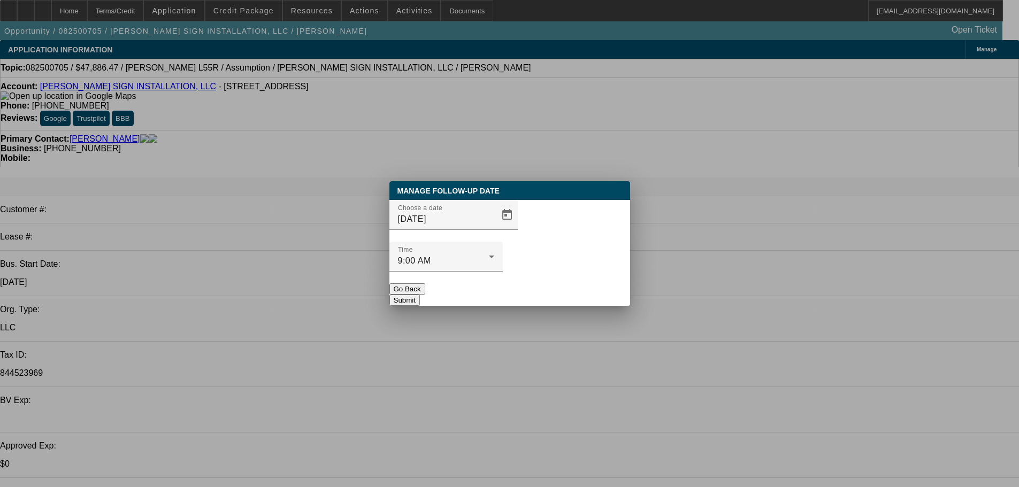
click at [420, 295] on button "Submit" at bounding box center [404, 300] width 30 height 11
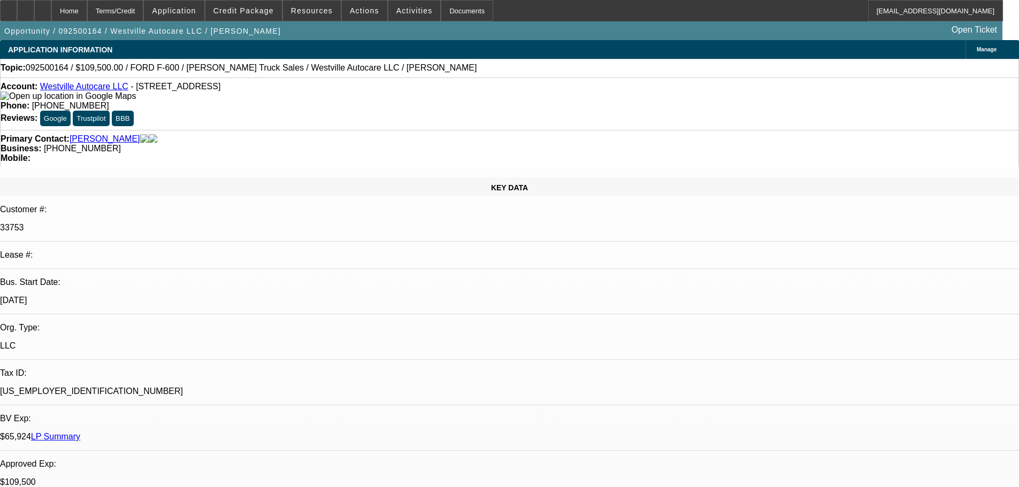
select select "0"
select select "2"
select select "0"
select select "6"
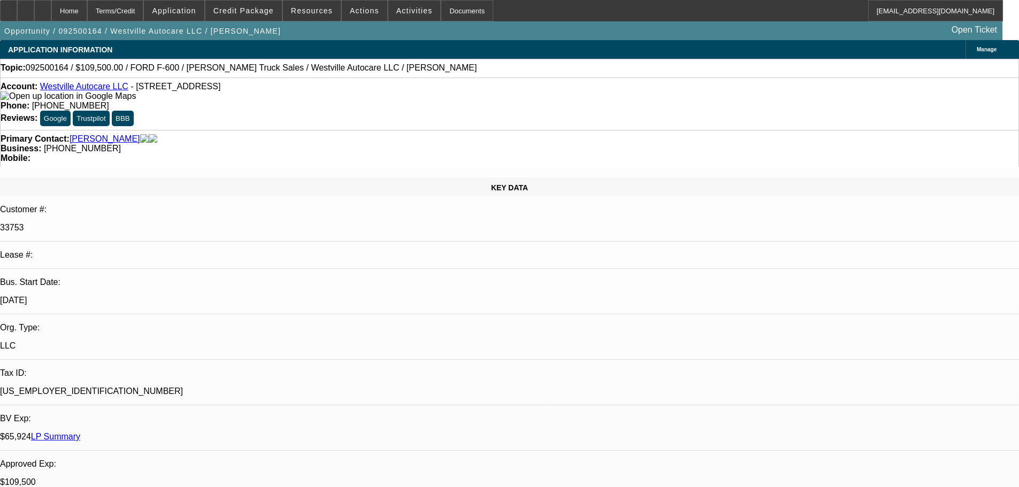
select select "0"
select select "2"
select select "0"
select select "6"
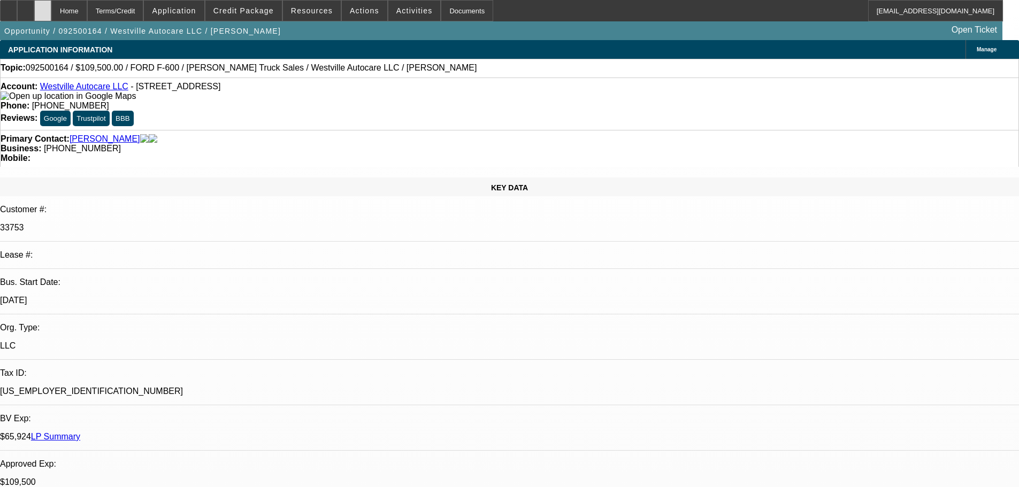
click at [51, 16] on div at bounding box center [42, 10] width 17 height 21
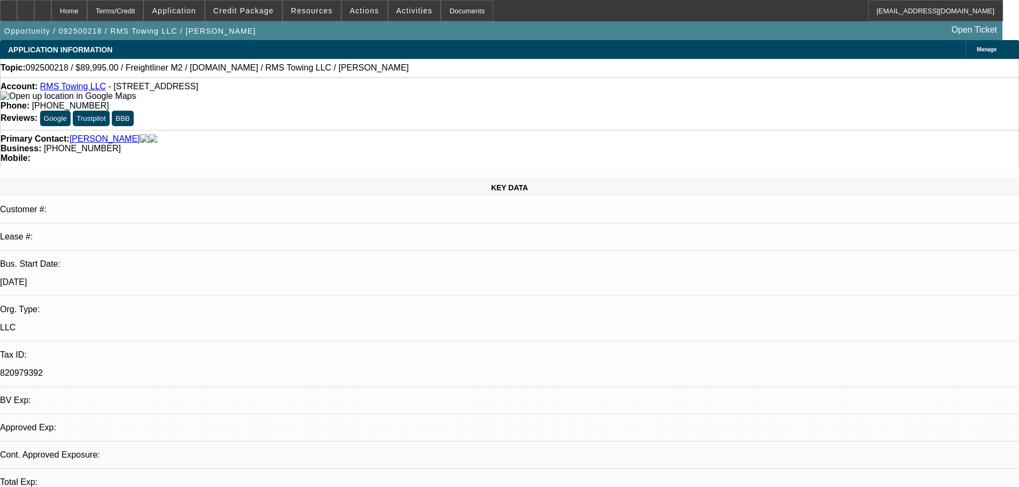
select select "0"
select select "3"
select select "0"
select select "6"
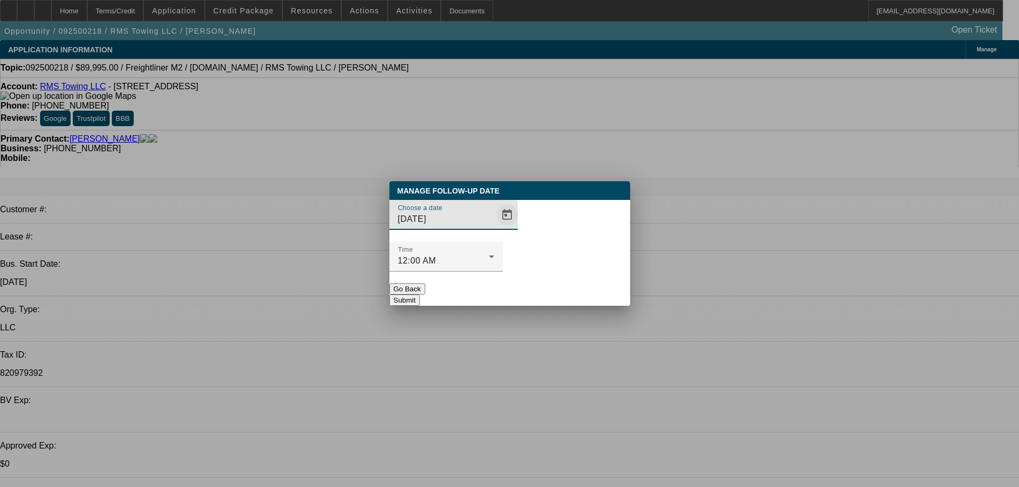
click at [494, 228] on span "Open calendar" at bounding box center [507, 215] width 26 height 26
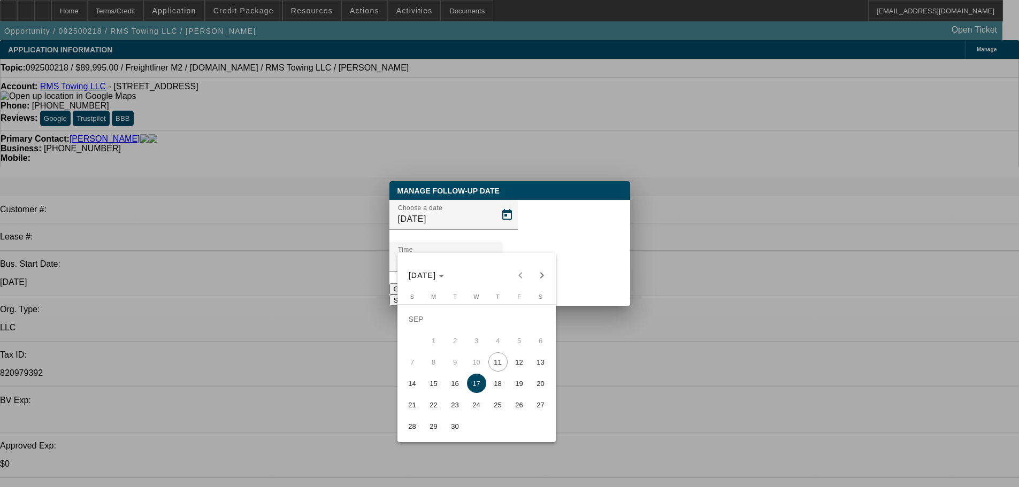
drag, startPoint x: 496, startPoint y: 374, endPoint x: 539, endPoint y: 314, distance: 73.6
click at [496, 372] on span "11" at bounding box center [497, 361] width 19 height 19
type input "9/11/2025"
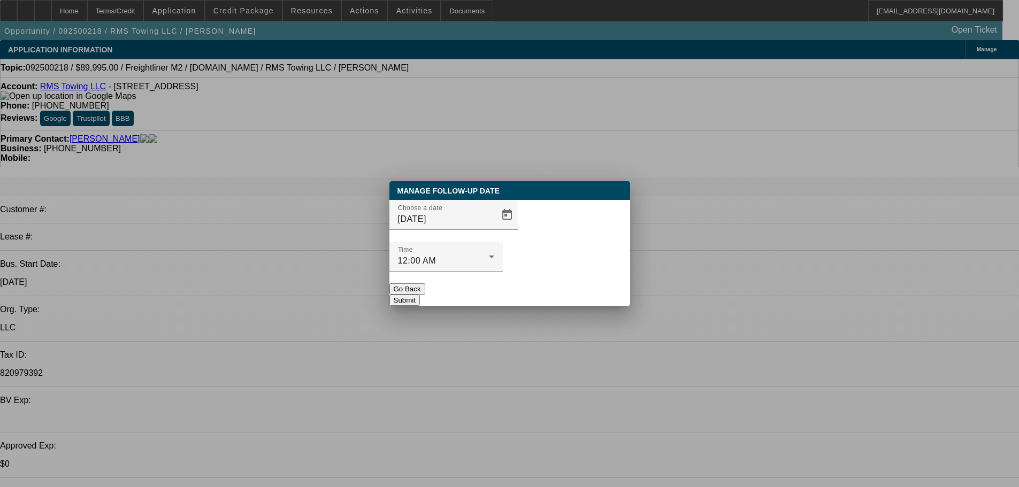
click at [420, 295] on button "Submit" at bounding box center [404, 300] width 30 height 11
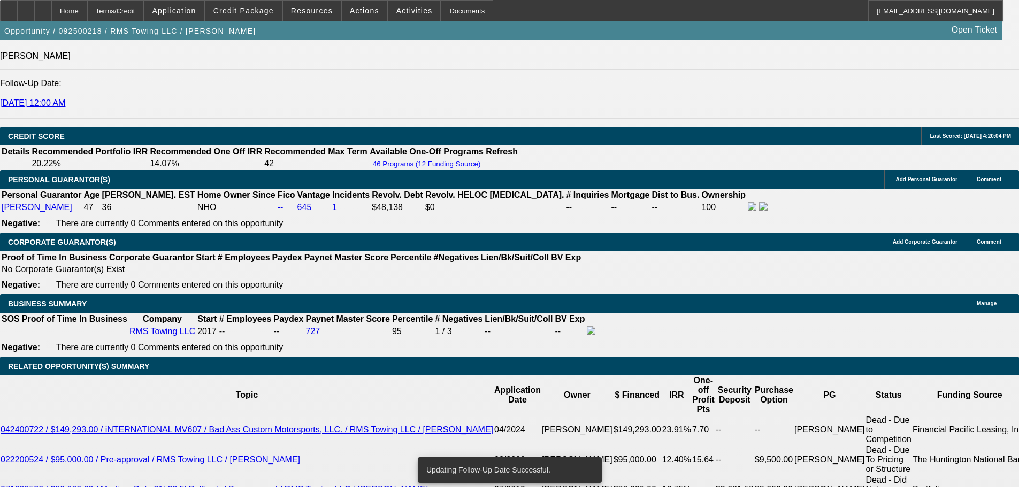
scroll to position [1605, 0]
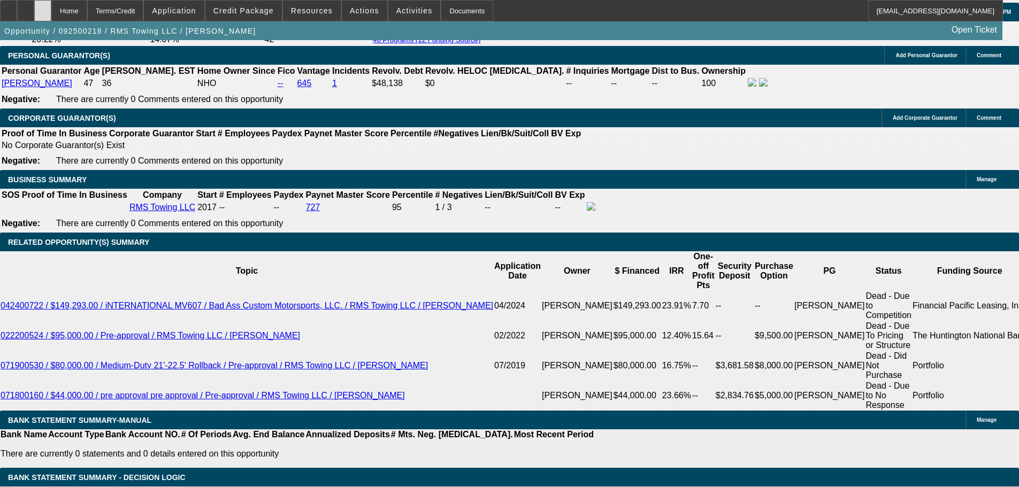
click at [51, 4] on div at bounding box center [42, 10] width 17 height 21
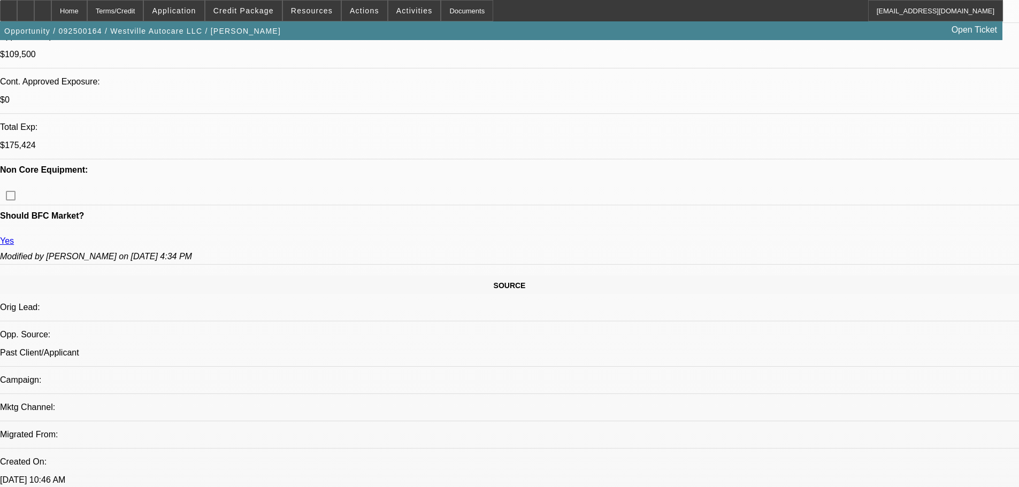
select select "0"
select select "2"
select select "0"
select select "6"
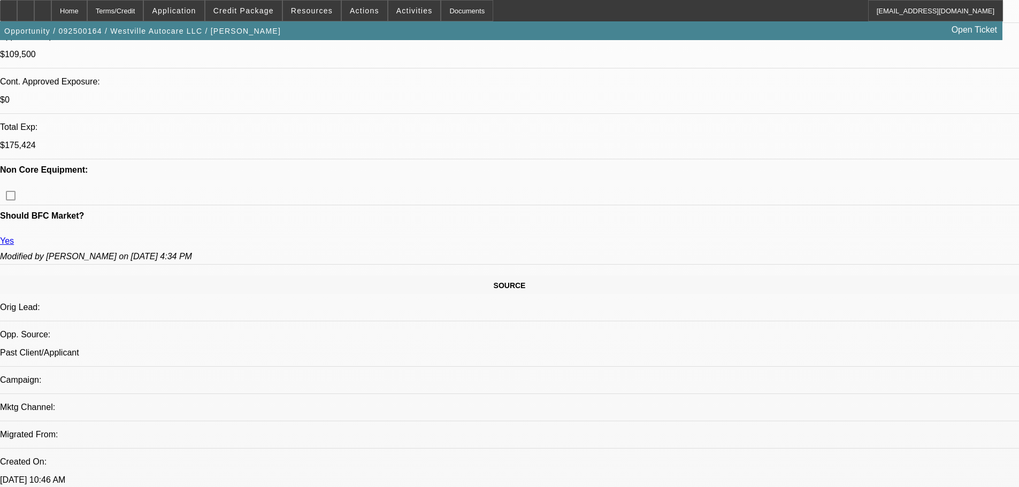
select select "0"
select select "2"
select select "0"
select select "6"
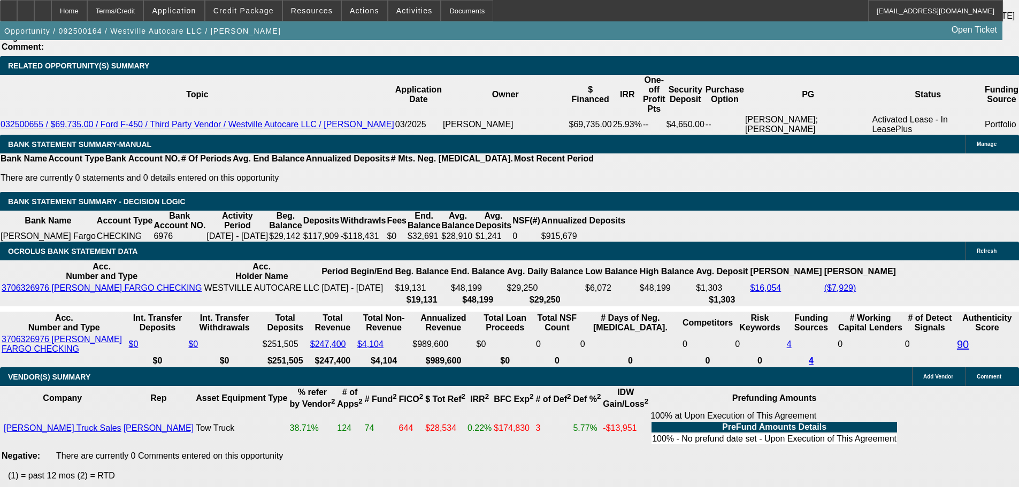
scroll to position [1872, 0]
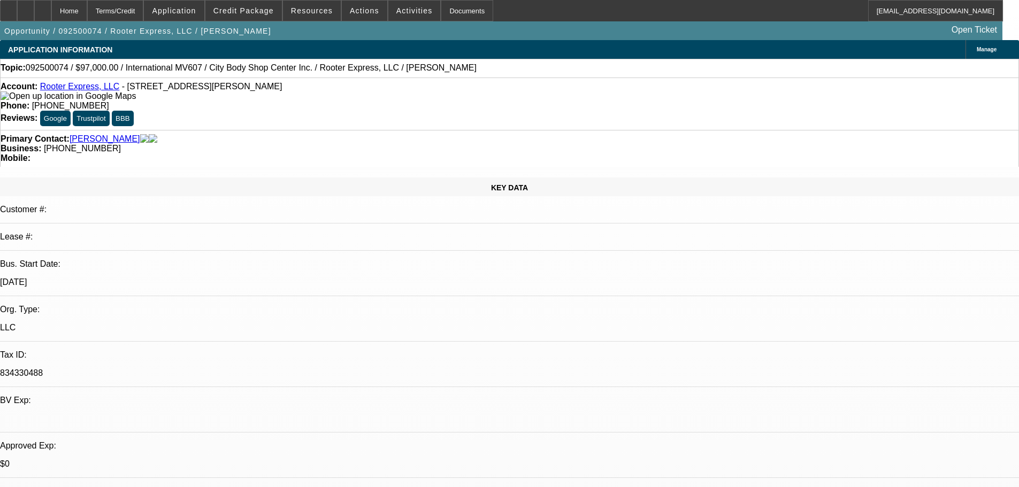
select select "0"
select select "2"
select select "0"
select select "6"
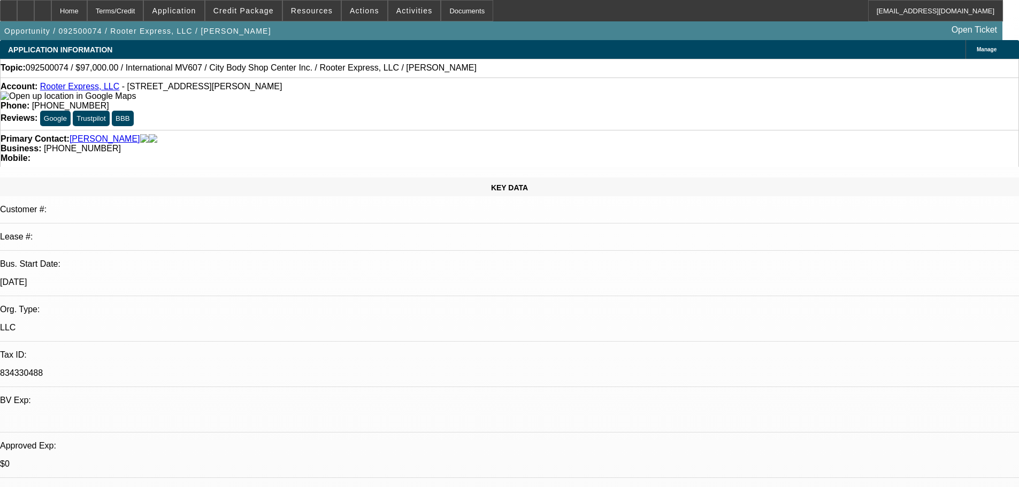
select select "0"
select select "2"
select select "0"
select select "6"
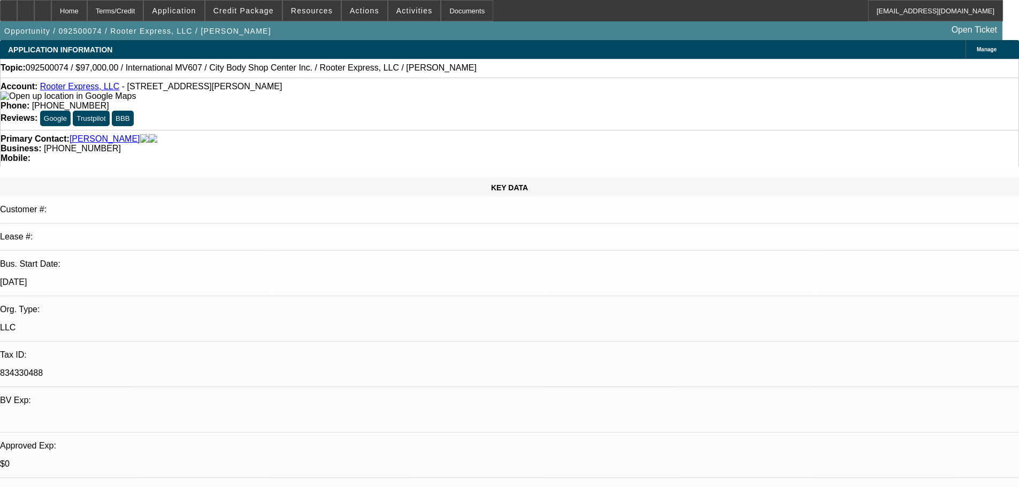
select select "0"
select select "2"
select select "0"
select select "6"
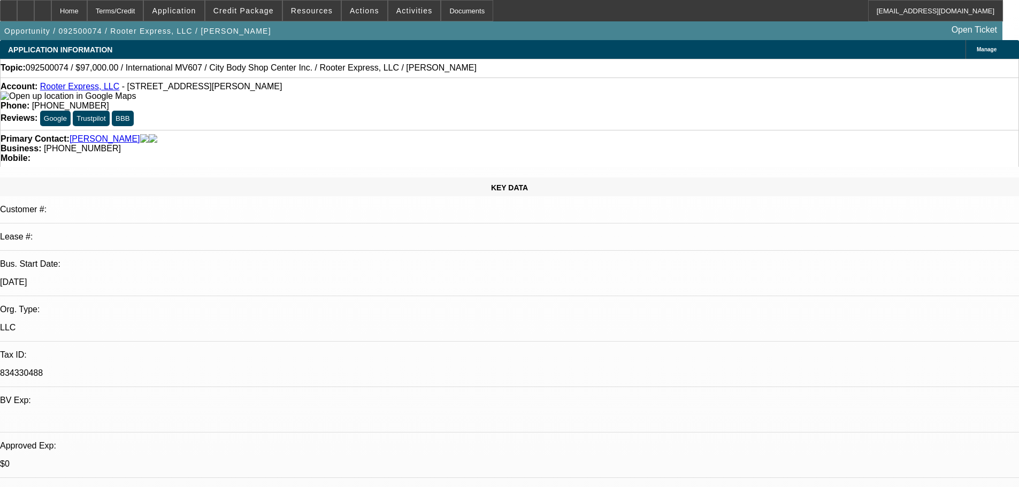
scroll to position [402, 0]
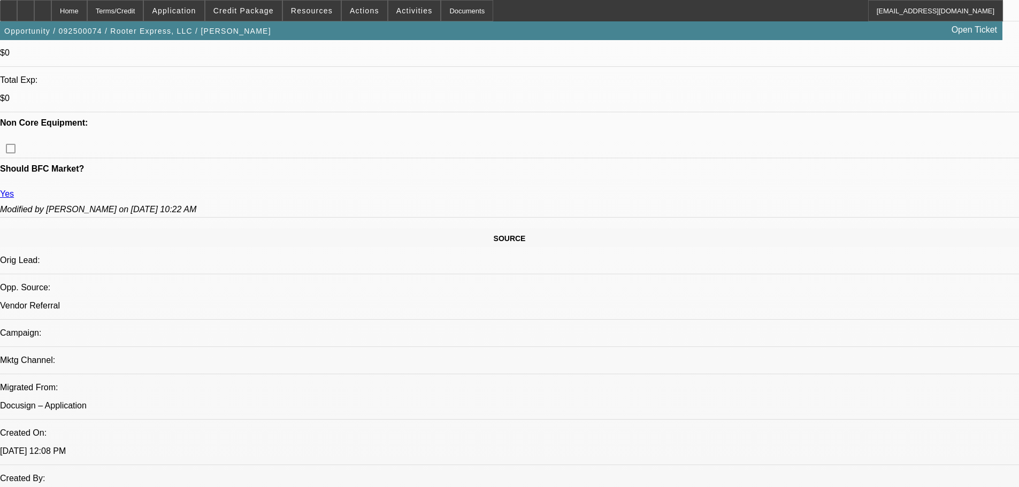
drag, startPoint x: 451, startPoint y: 224, endPoint x: 451, endPoint y: 297, distance: 73.8
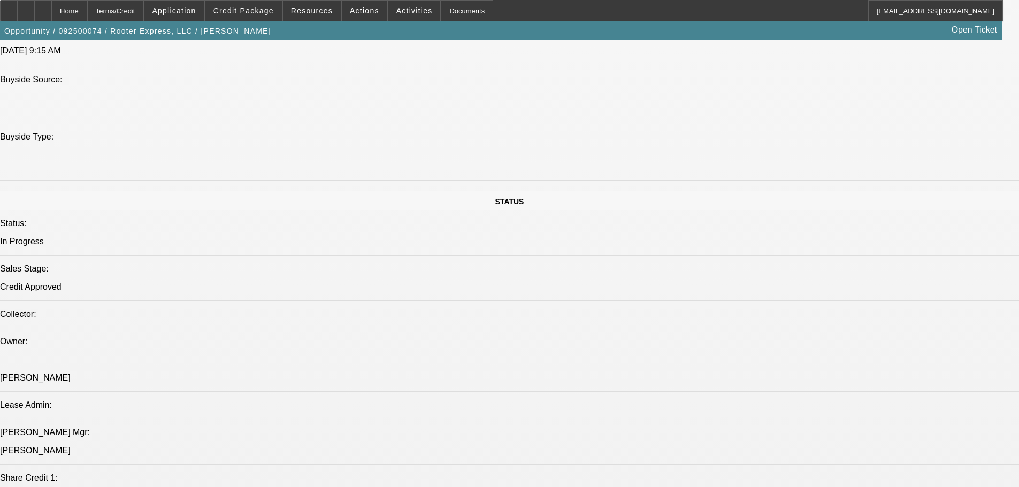
drag, startPoint x: 470, startPoint y: 172, endPoint x: 463, endPoint y: 187, distance: 16.7
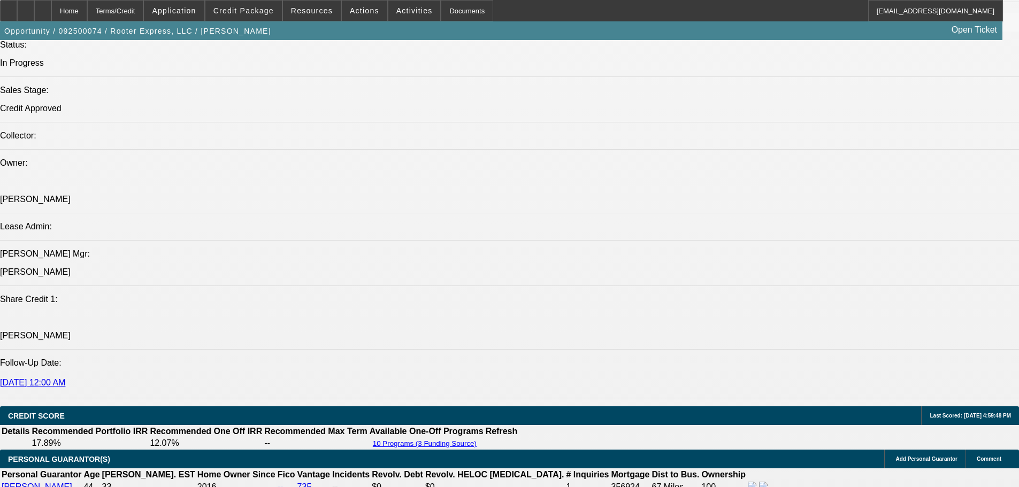
drag, startPoint x: 456, startPoint y: 135, endPoint x: 456, endPoint y: 272, distance: 136.4
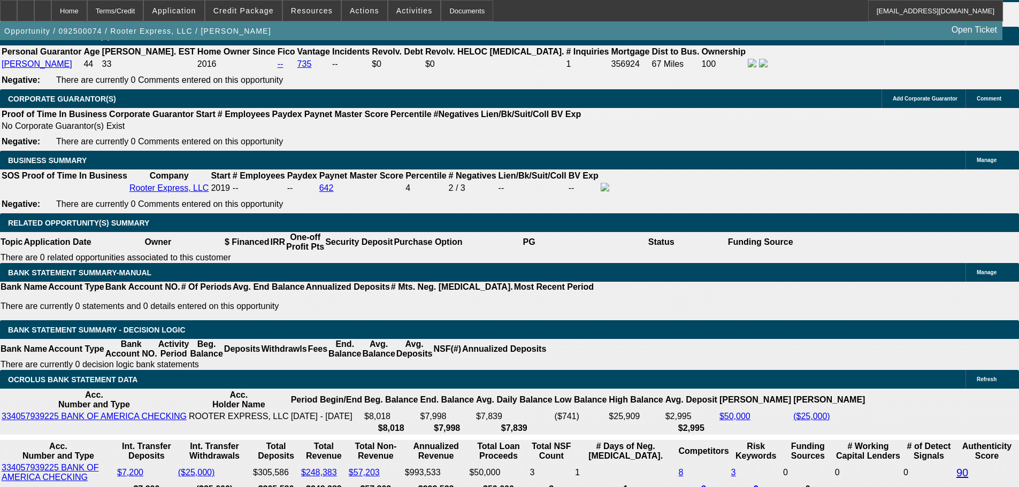
drag, startPoint x: 456, startPoint y: 163, endPoint x: 458, endPoint y: 240, distance: 76.5
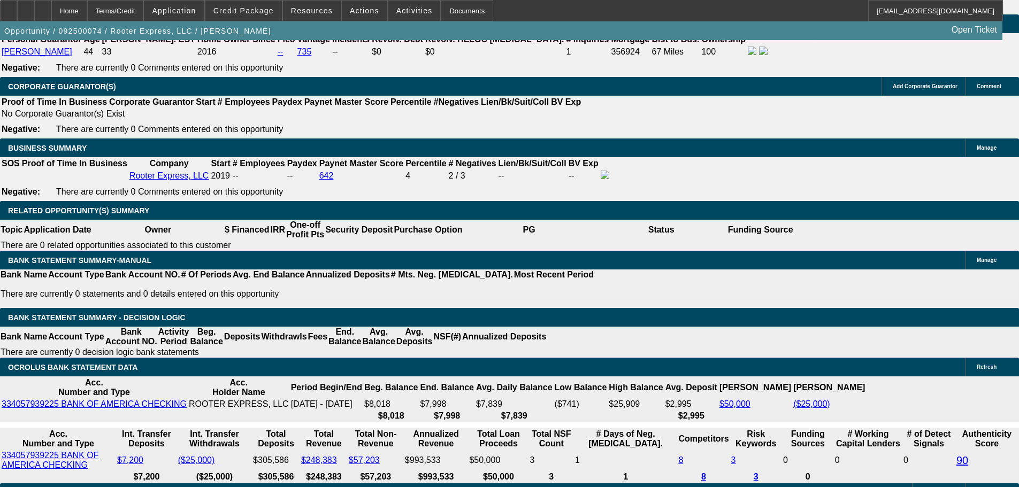
scroll to position [1616, 0]
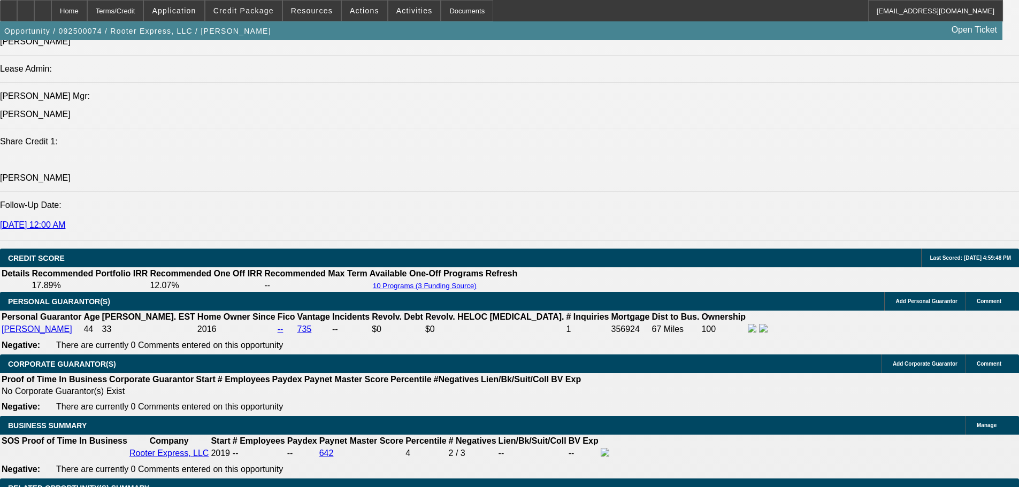
drag, startPoint x: 547, startPoint y: 309, endPoint x: 489, endPoint y: 273, distance: 68.0
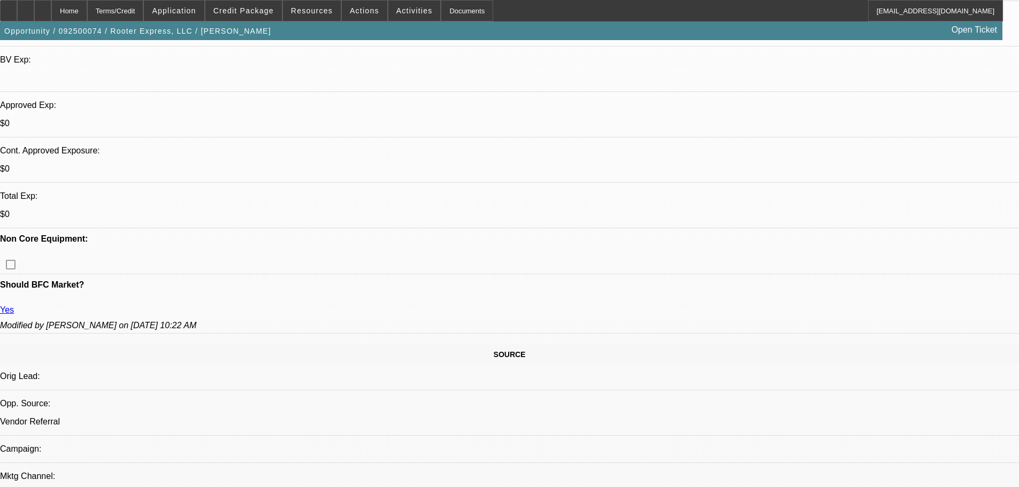
scroll to position [205, 0]
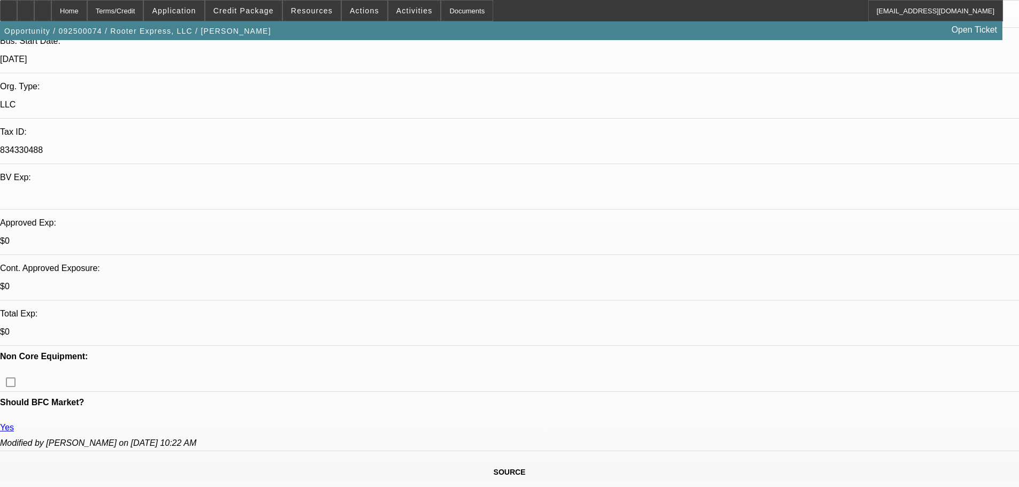
drag, startPoint x: 422, startPoint y: 303, endPoint x: 413, endPoint y: 240, distance: 63.7
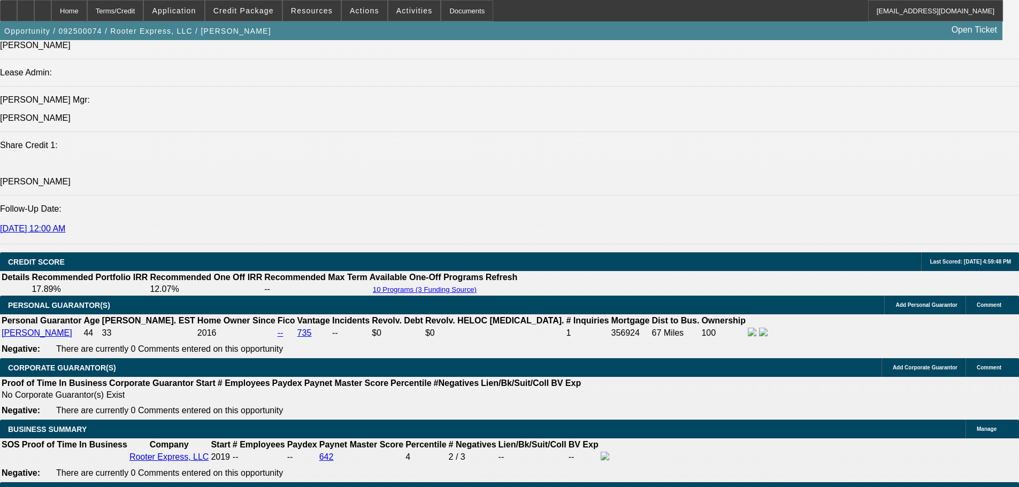
scroll to position [1653, 0]
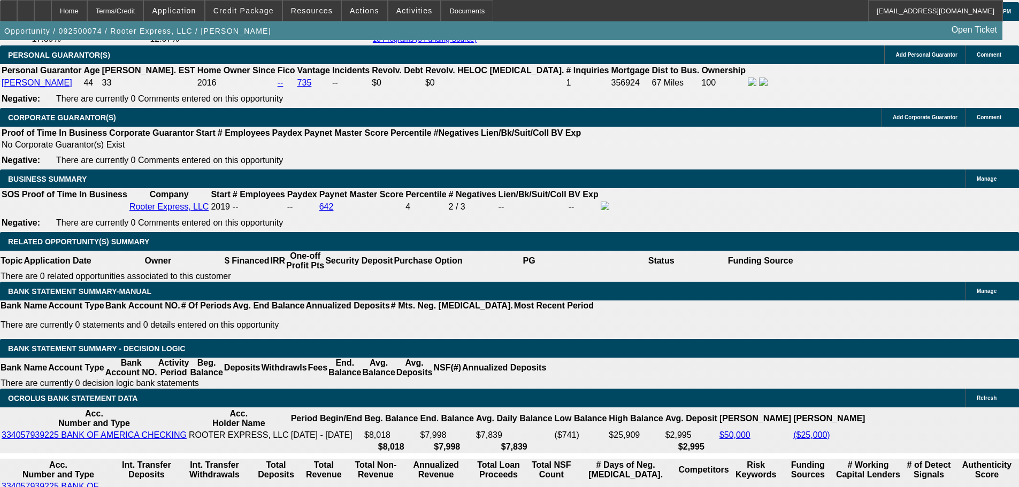
drag, startPoint x: 423, startPoint y: 196, endPoint x: 422, endPoint y: 332, distance: 135.9
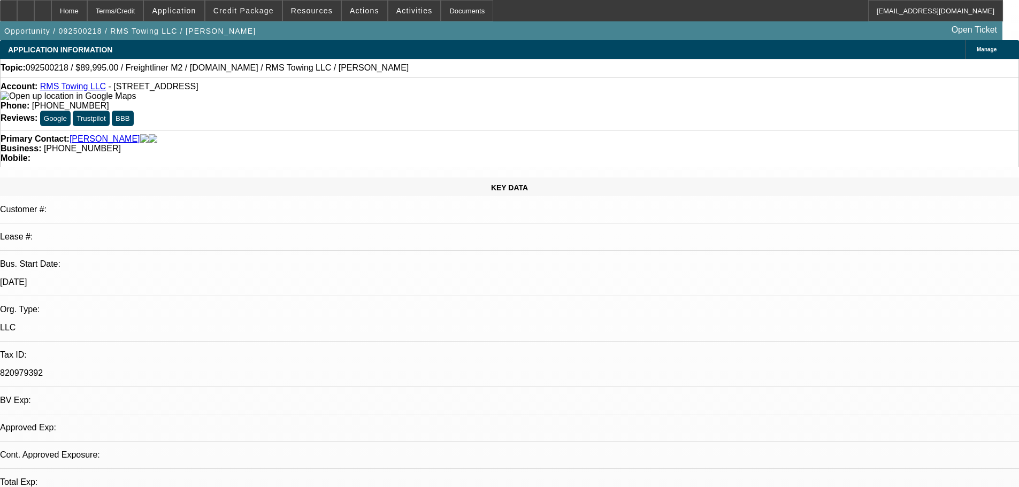
select select "0"
select select "3"
select select "0"
select select "6"
